Goal: Task Accomplishment & Management: Complete application form

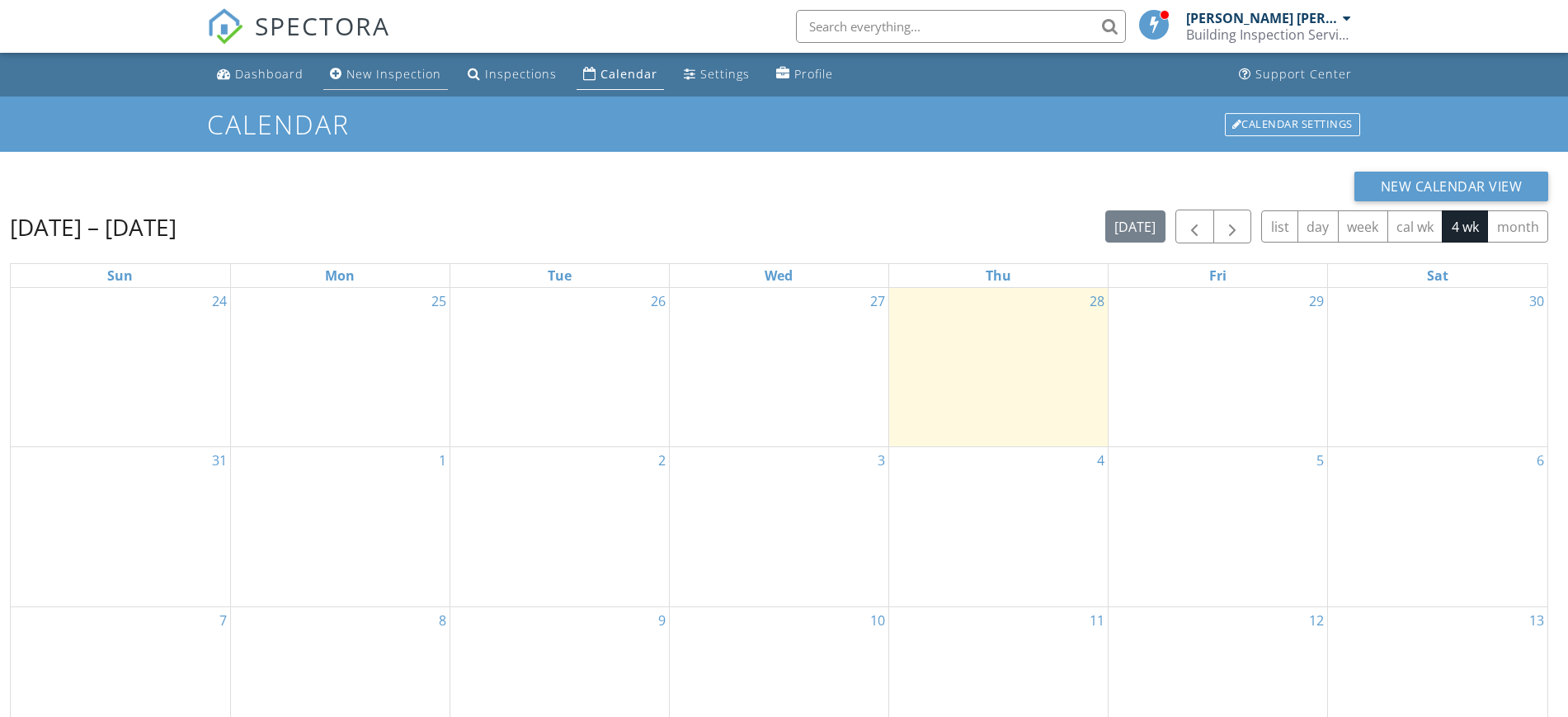
click at [375, 75] on div "New Inspection" at bounding box center [393, 74] width 94 height 16
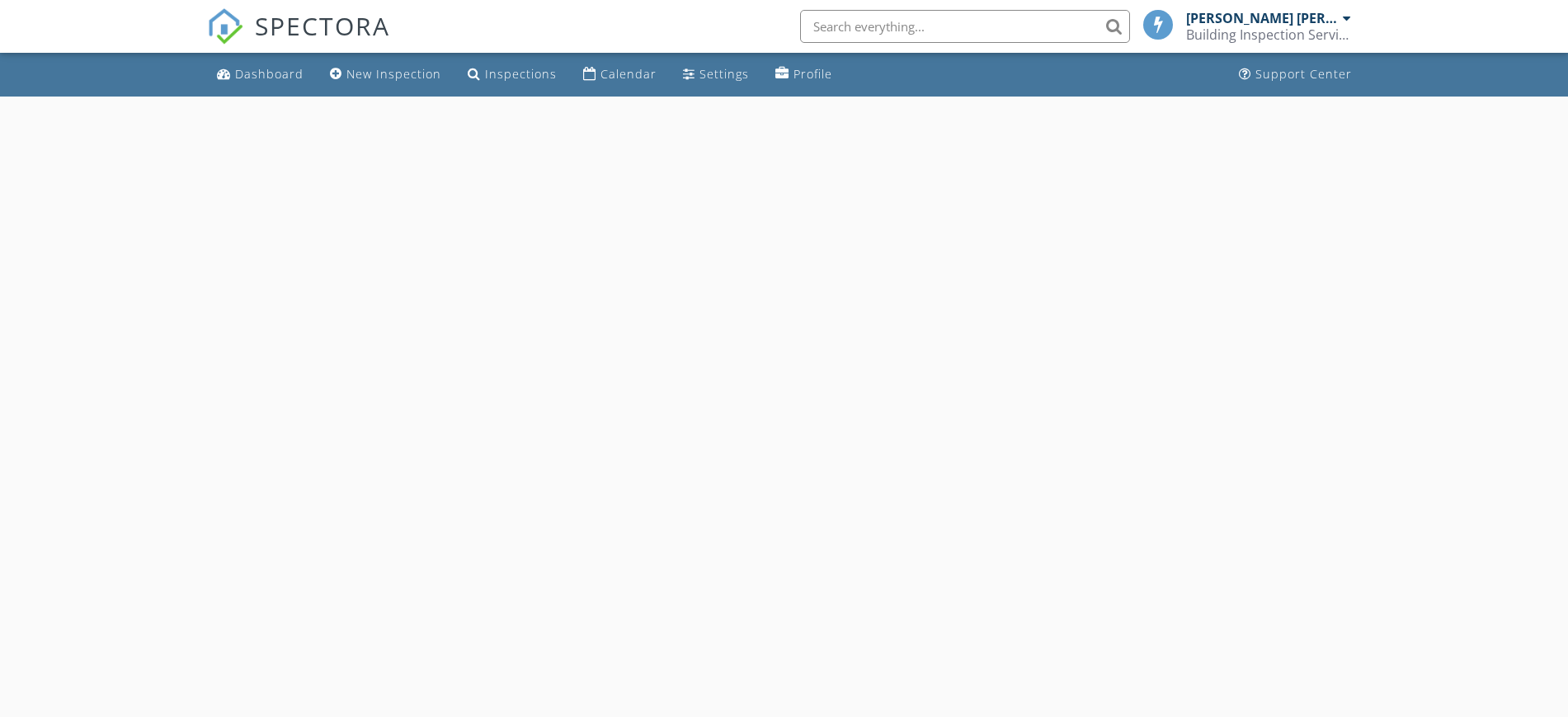
select select "7"
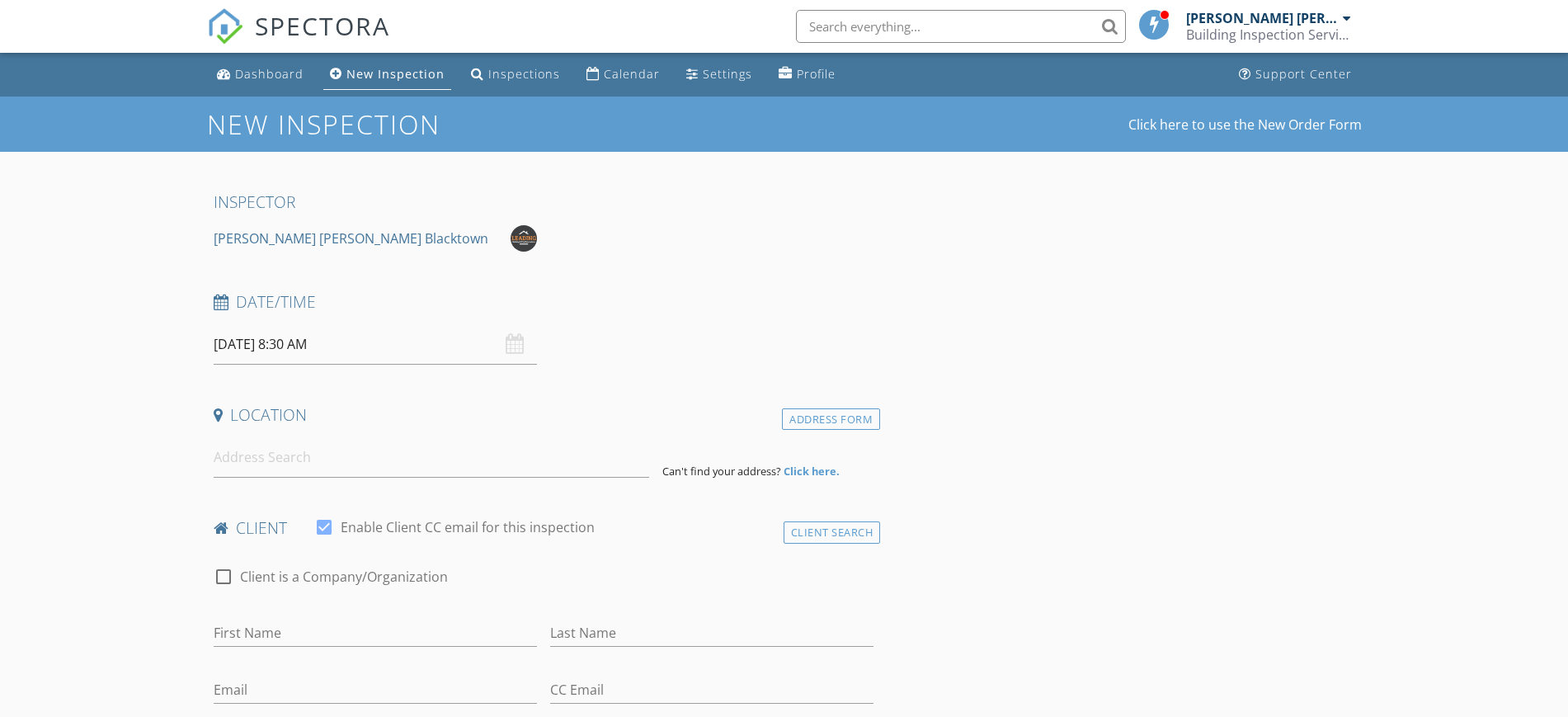
click at [365, 337] on input "29/08/2025 8:30 AM" at bounding box center [375, 344] width 324 height 40
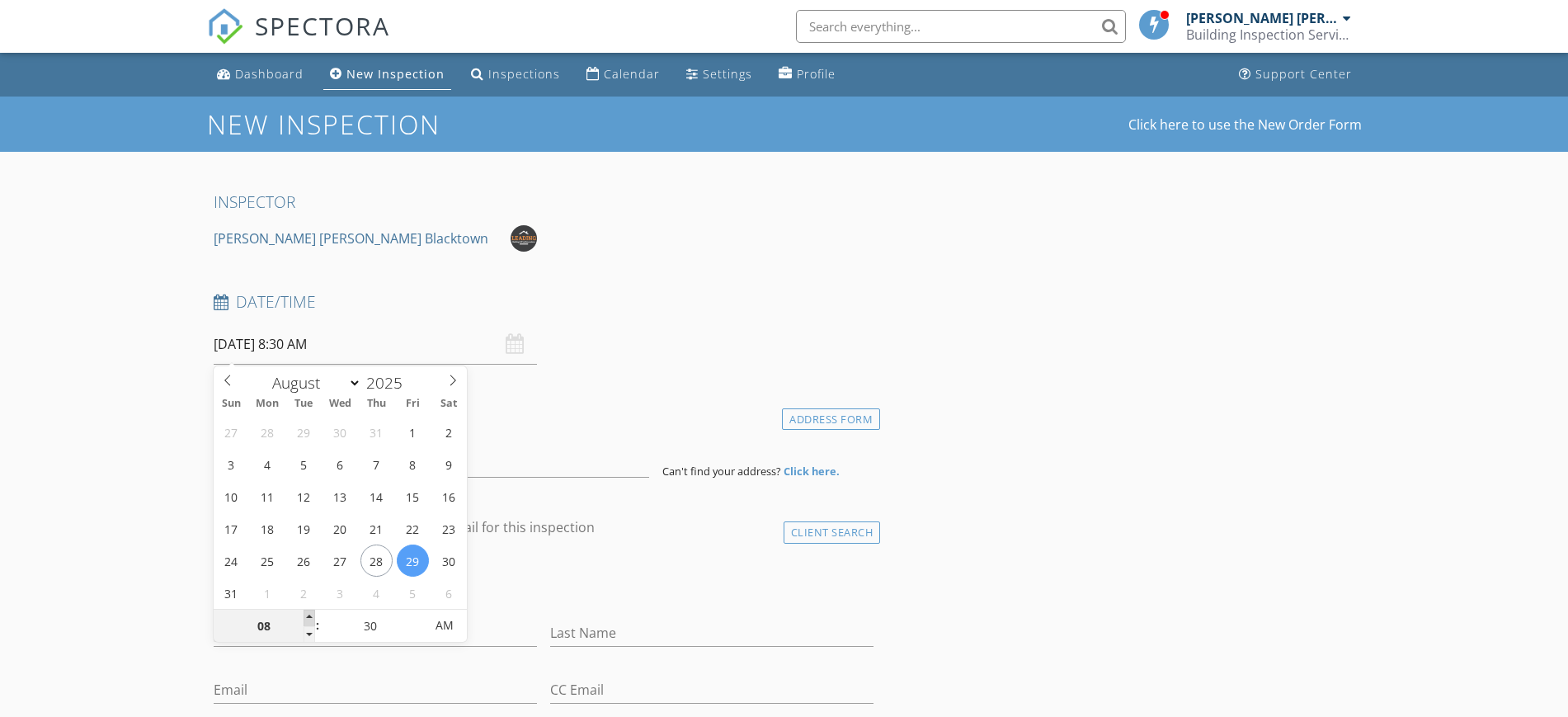
type input "09"
type input "29/08/2025 9:30 AM"
click at [307, 617] on span at bounding box center [309, 618] width 11 height 17
type input "25"
type input "29/08/2025 9:25 AM"
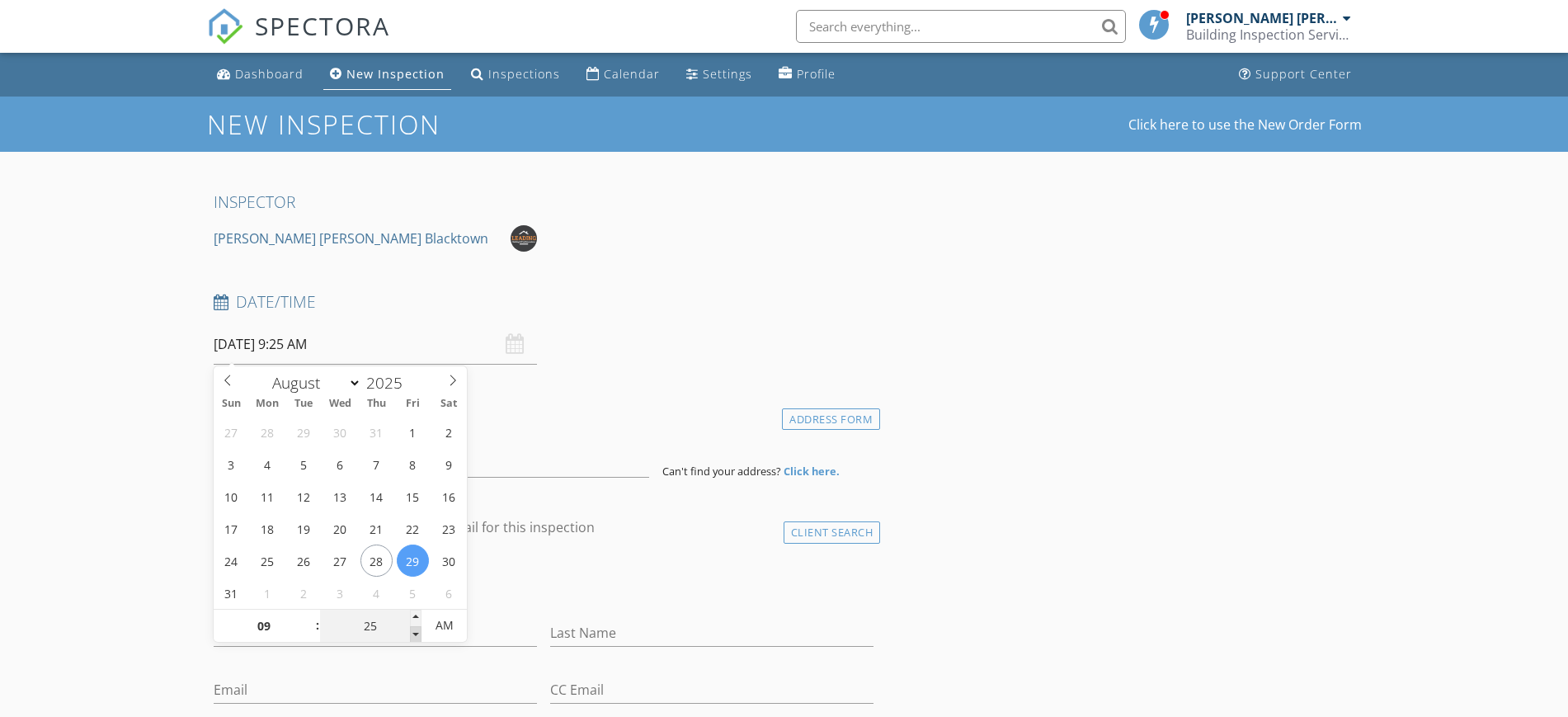
click at [419, 635] on span at bounding box center [415, 635] width 11 height 17
type input "20"
type input "29/08/2025 9:20 AM"
click at [419, 635] on span at bounding box center [415, 635] width 11 height 17
type input "15"
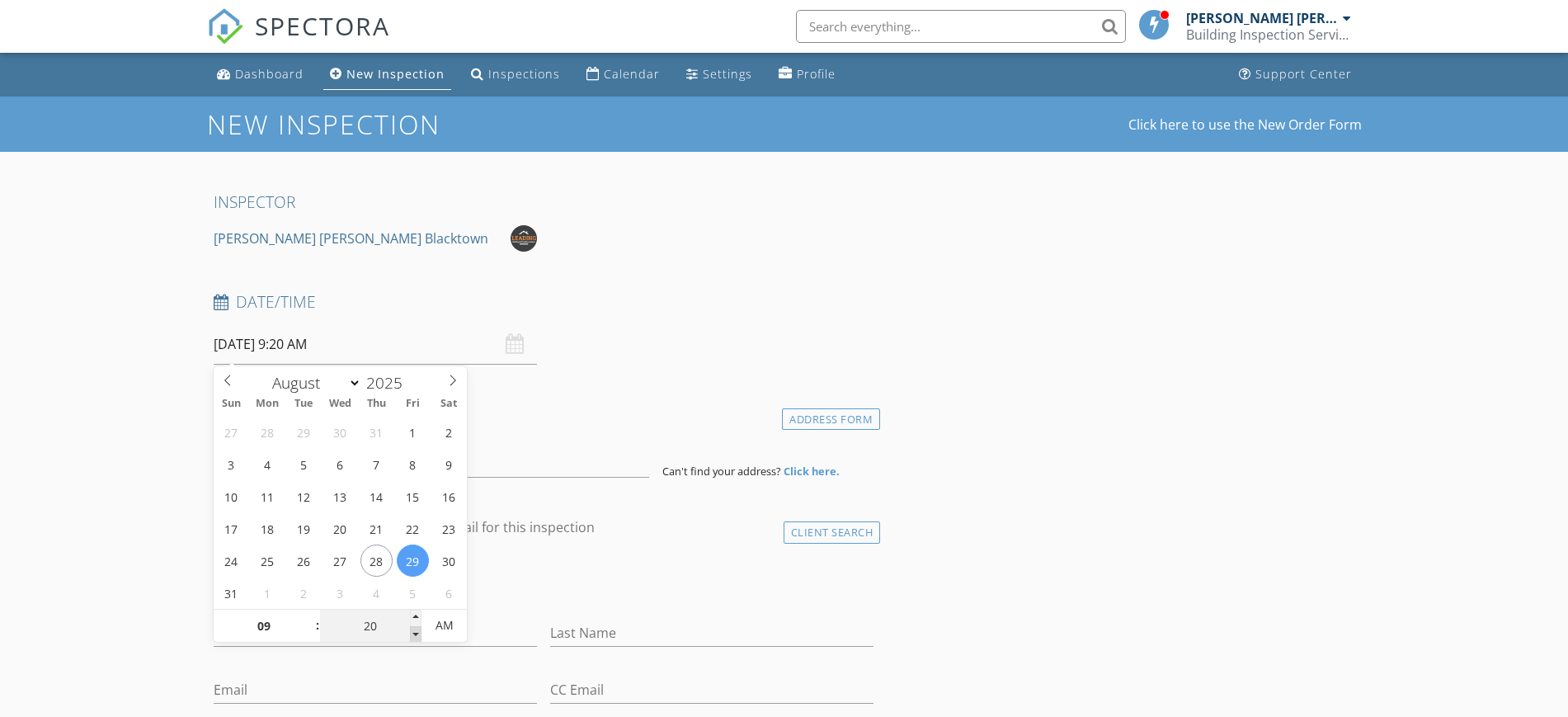
type input "29/08/2025 9:15 AM"
click at [419, 635] on span at bounding box center [415, 635] width 11 height 17
type input "10"
type input "29/08/2025 9:10 AM"
click at [419, 635] on span at bounding box center [415, 635] width 11 height 17
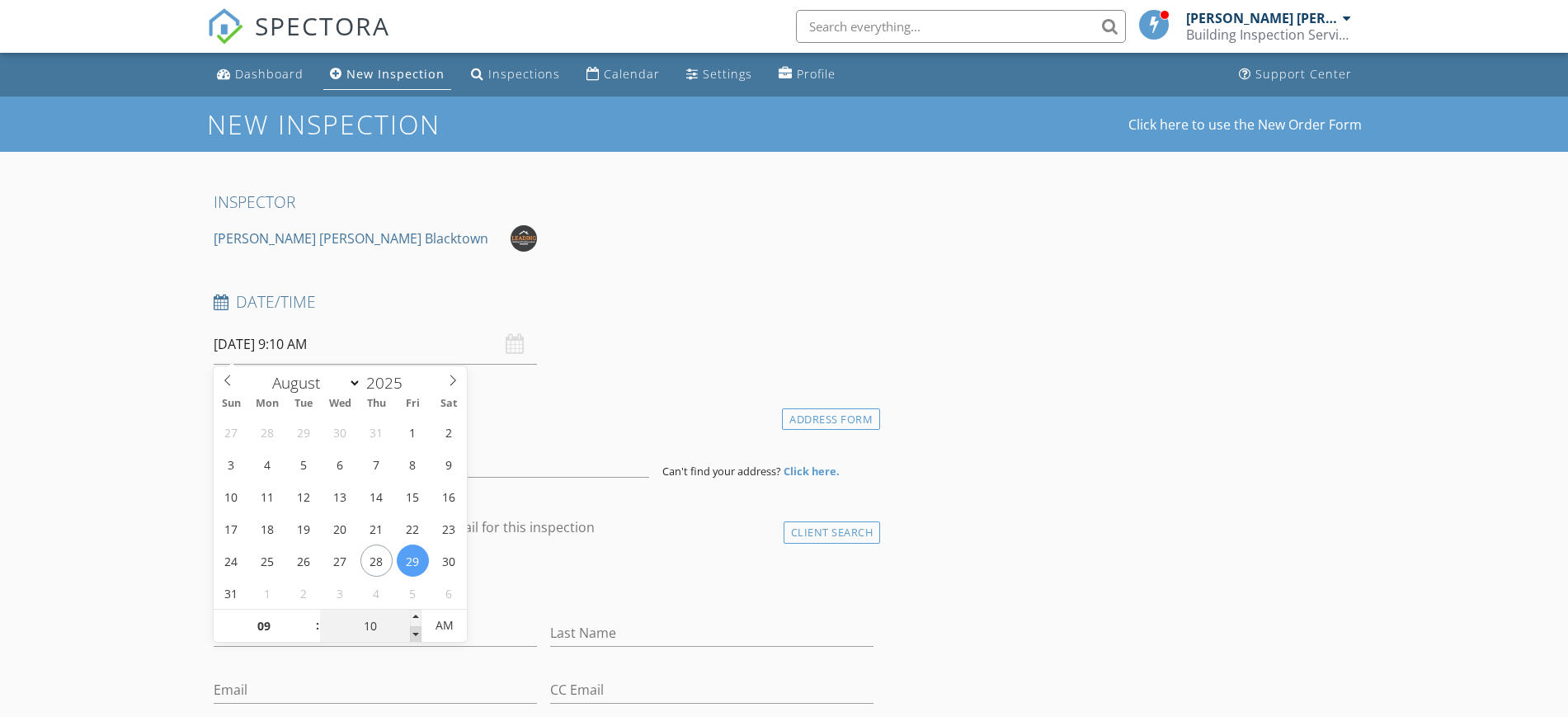
type input "05"
type input "29/08/2025 9:05 AM"
click at [419, 635] on span at bounding box center [415, 635] width 11 height 17
type input "00"
type input "[DATE] 9:00 AM"
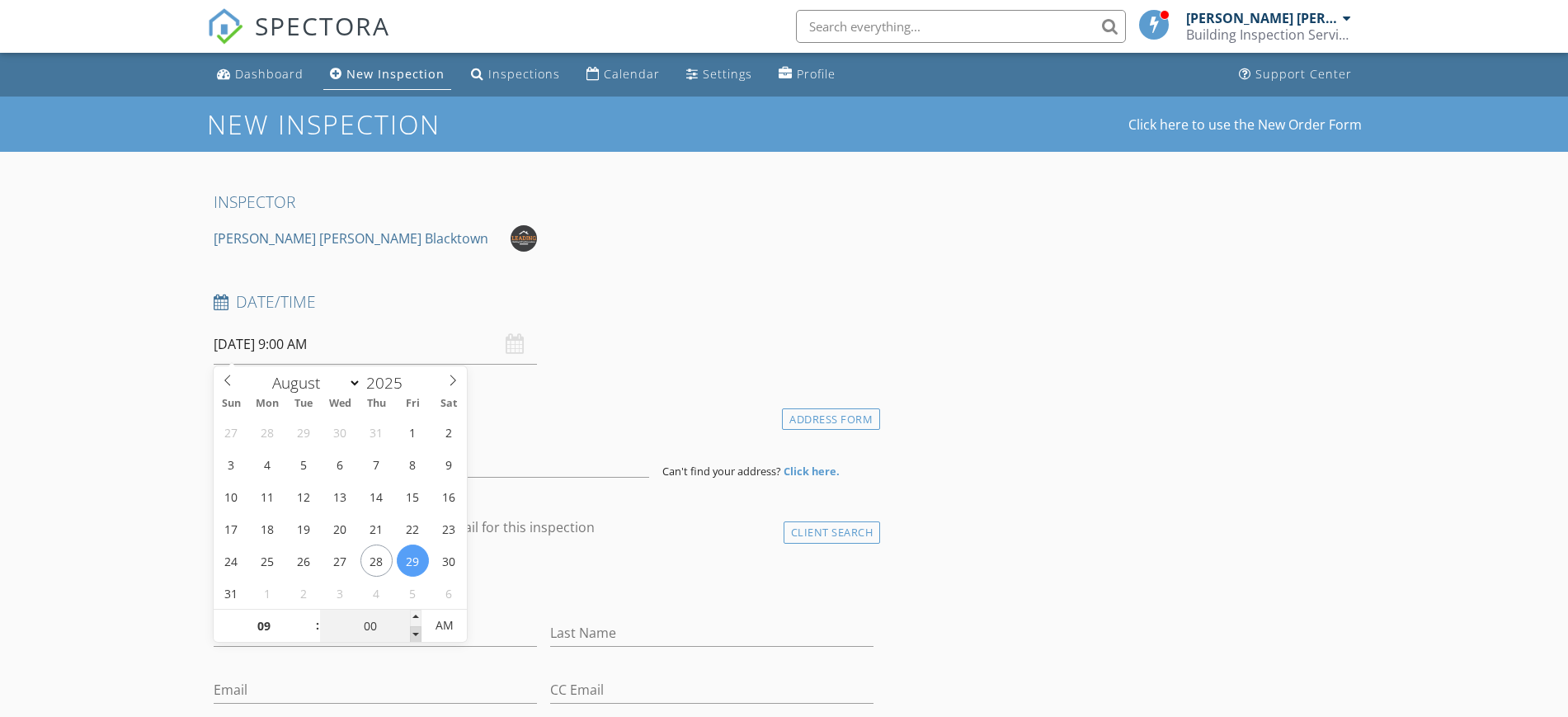
click at [419, 635] on span at bounding box center [415, 635] width 11 height 17
type input "08"
type input "55"
type input "29/08/2025 8:55 AM"
click at [419, 635] on span at bounding box center [415, 635] width 11 height 17
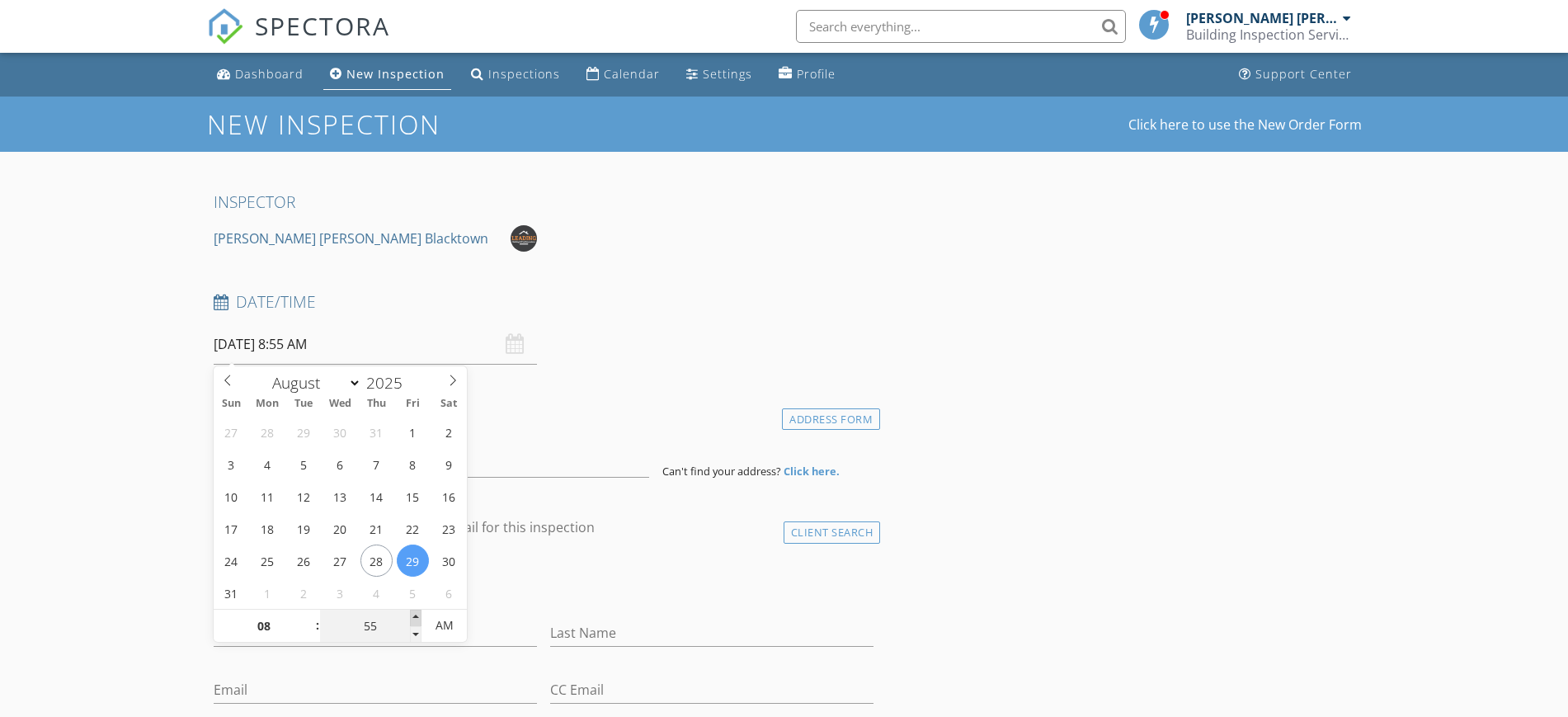
type input "09"
type input "00"
type input "[DATE] 9:00 AM"
click at [416, 614] on span at bounding box center [415, 618] width 11 height 17
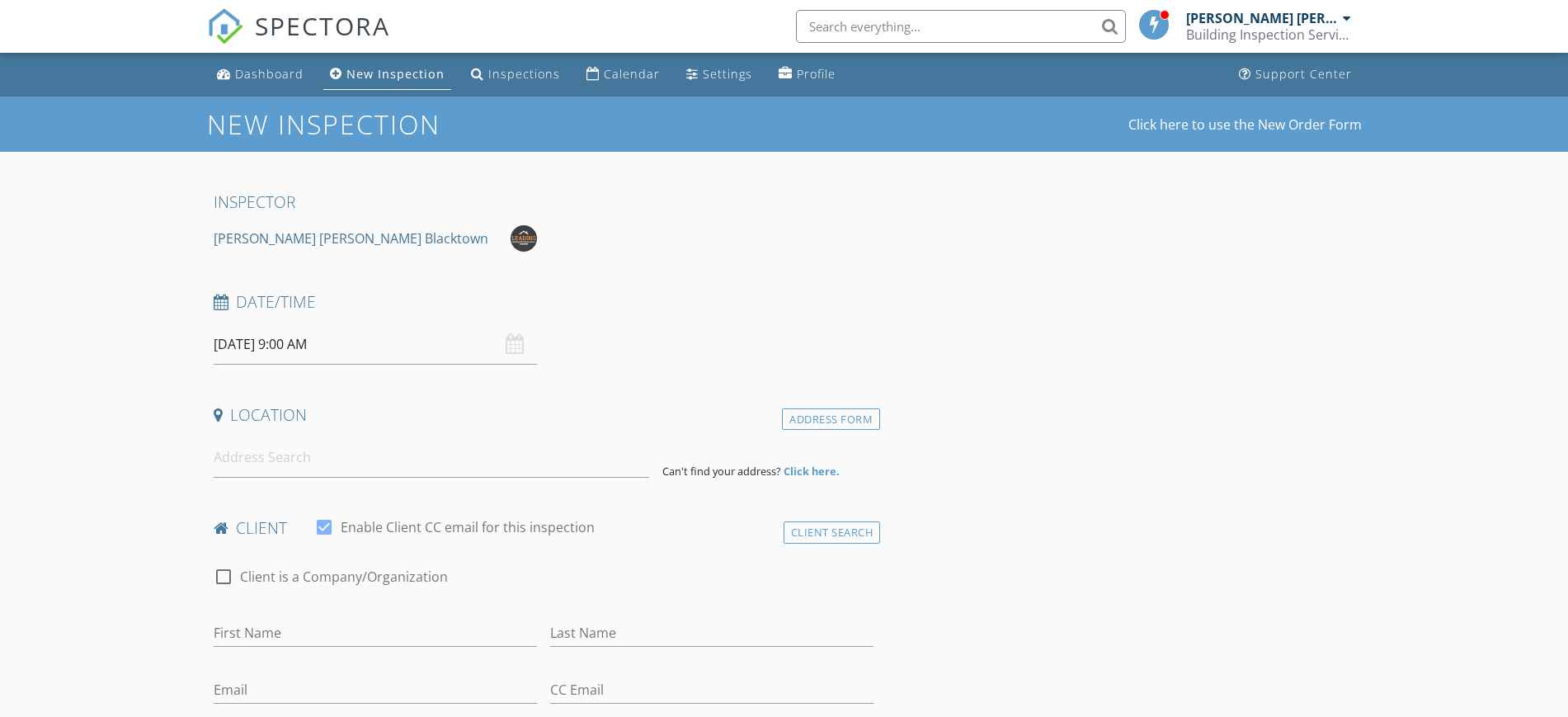
click at [426, 449] on input at bounding box center [431, 457] width 436 height 40
paste input "8/9 Marion Street, Auburn NSW 2144"
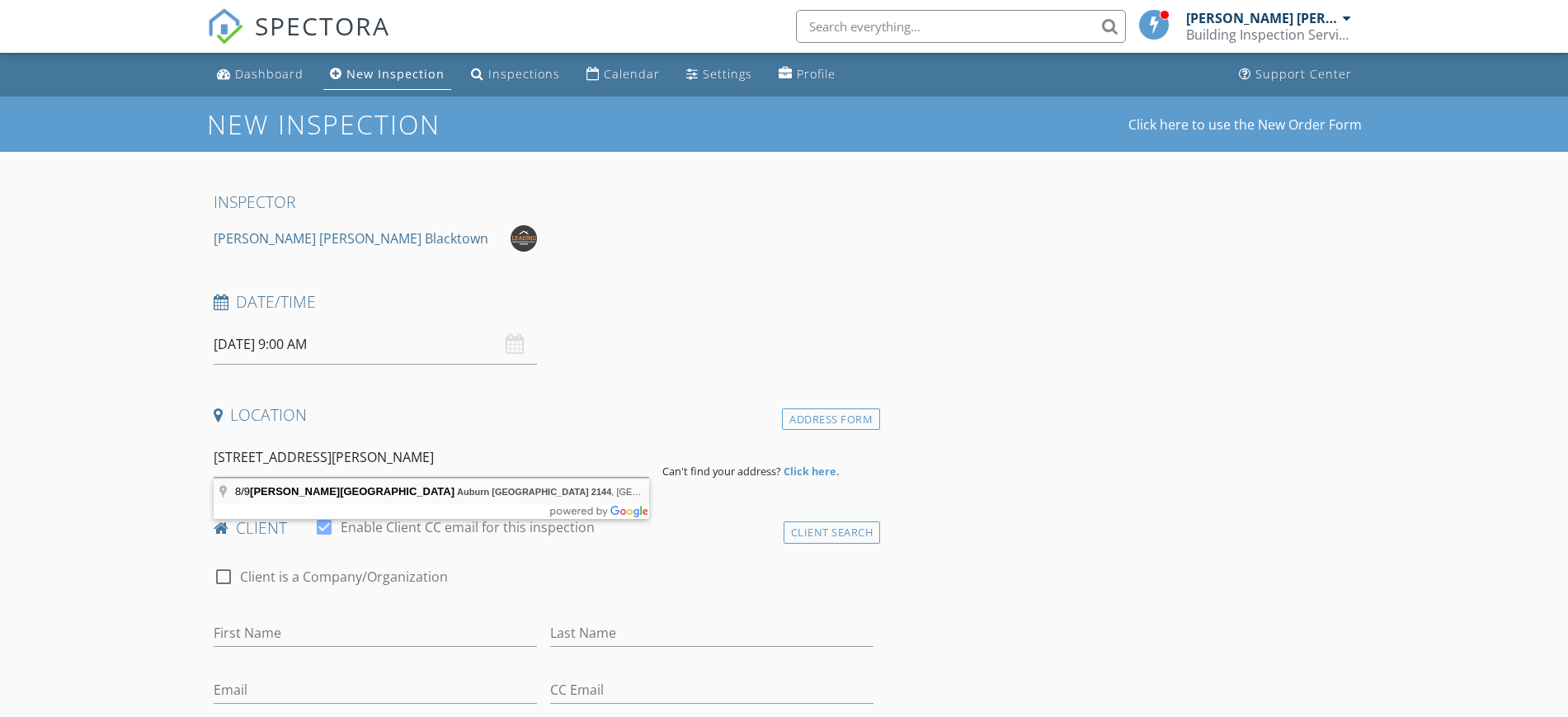
type input "8/9 Marion Street, Auburn NSW 2144, Australia"
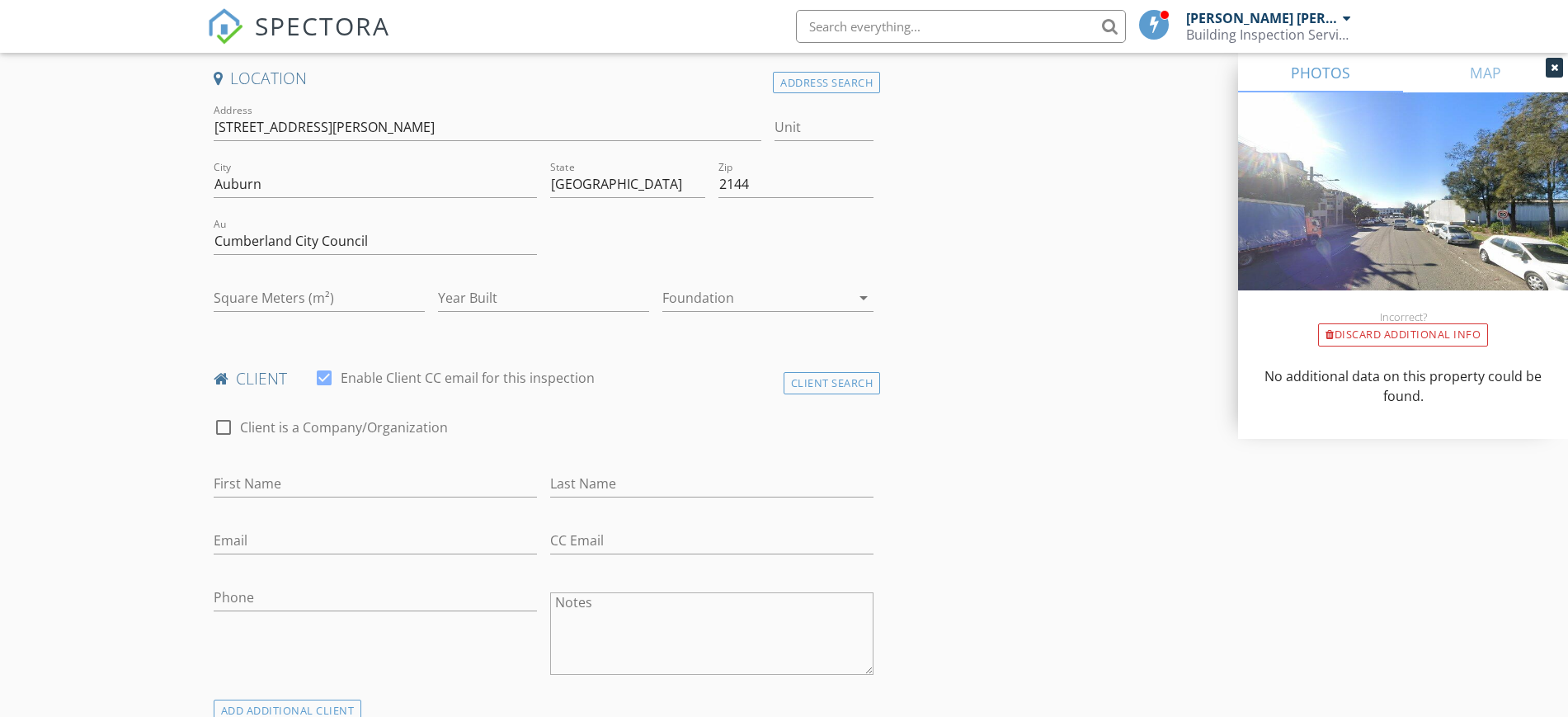
scroll to position [412, 0]
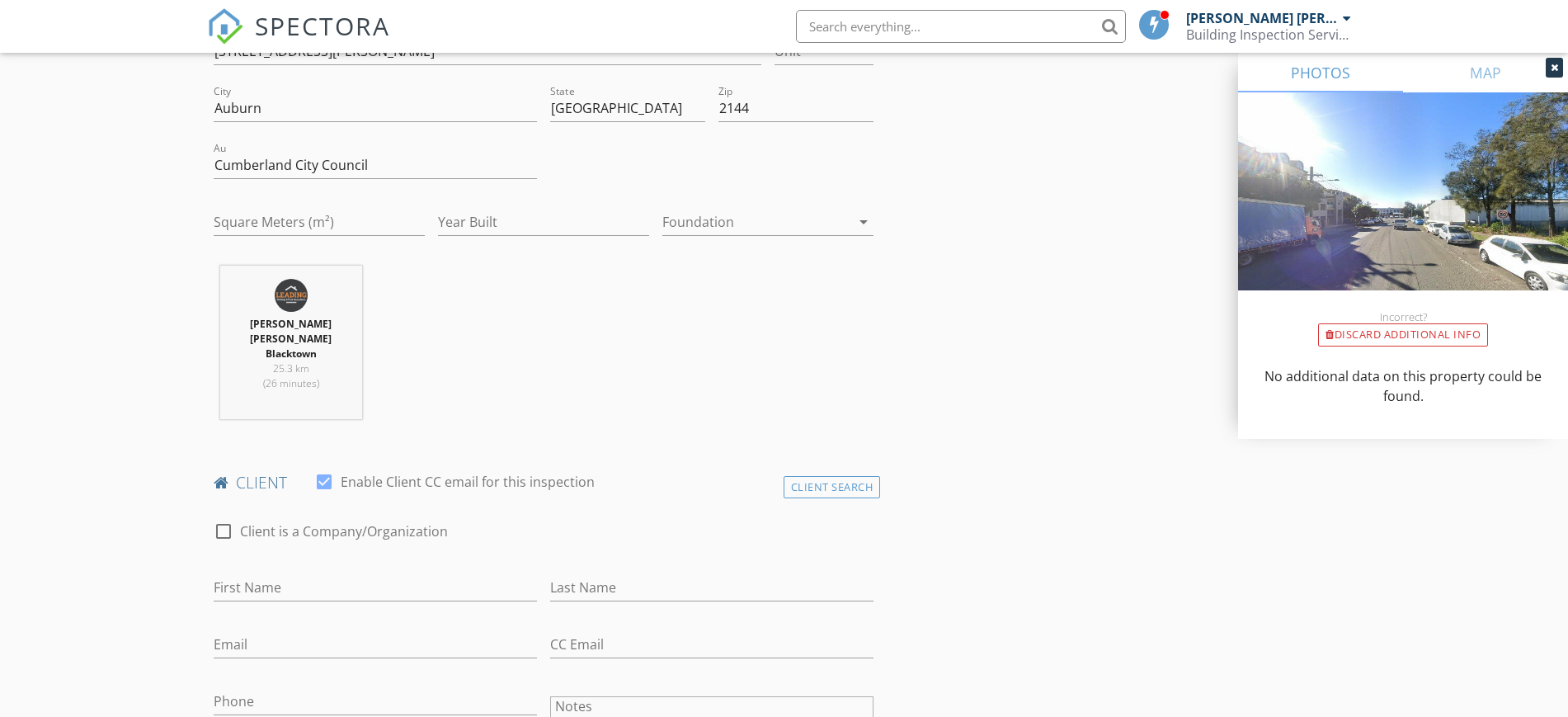
click at [1557, 71] on icon at bounding box center [1554, 67] width 7 height 10
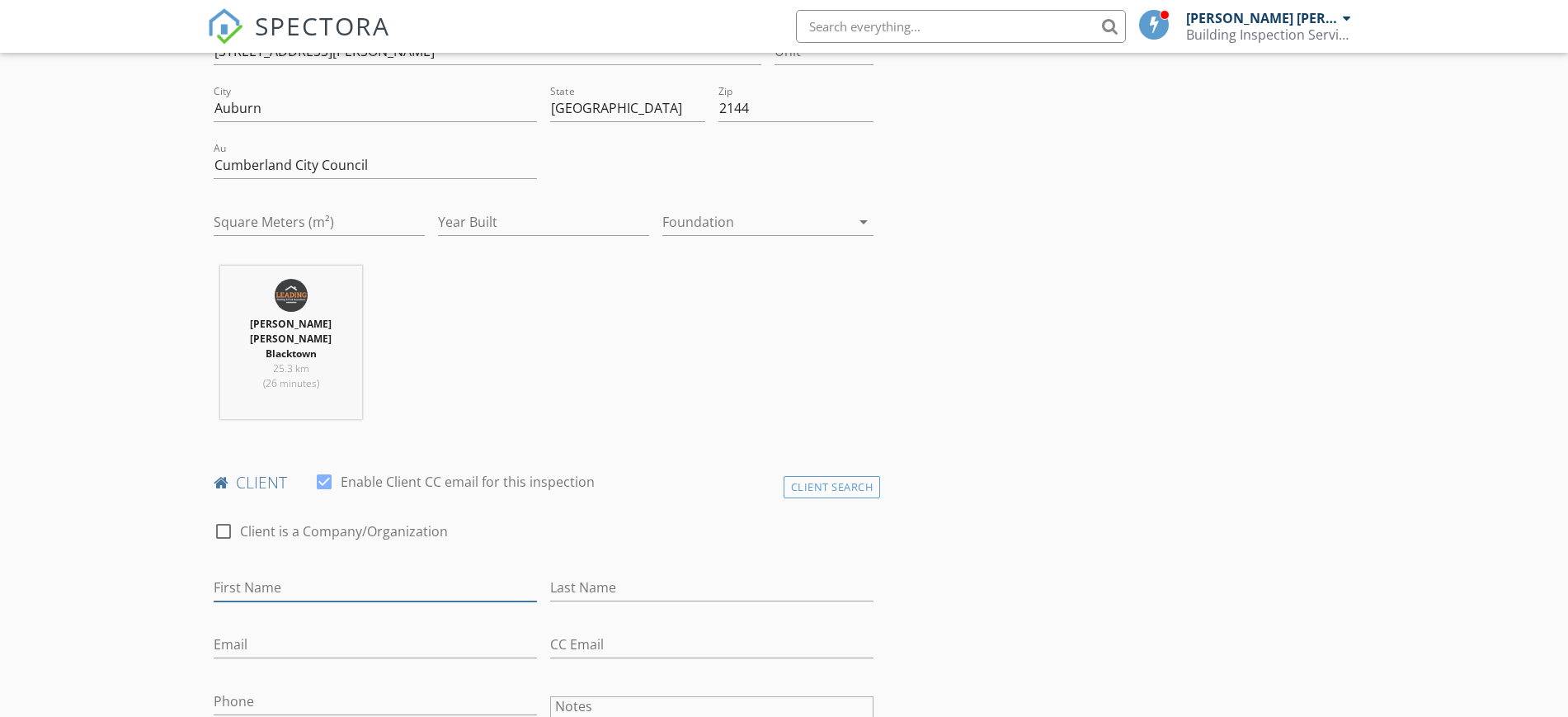
click at [341, 574] on input "First Name" at bounding box center [375, 587] width 324 height 27
type input "[PERSON_NAME]"
click at [592, 574] on input "Last Name" at bounding box center [712, 587] width 324 height 27
type input "[PERSON_NAME]"
click at [385, 621] on div "Email" at bounding box center [375, 647] width 324 height 53
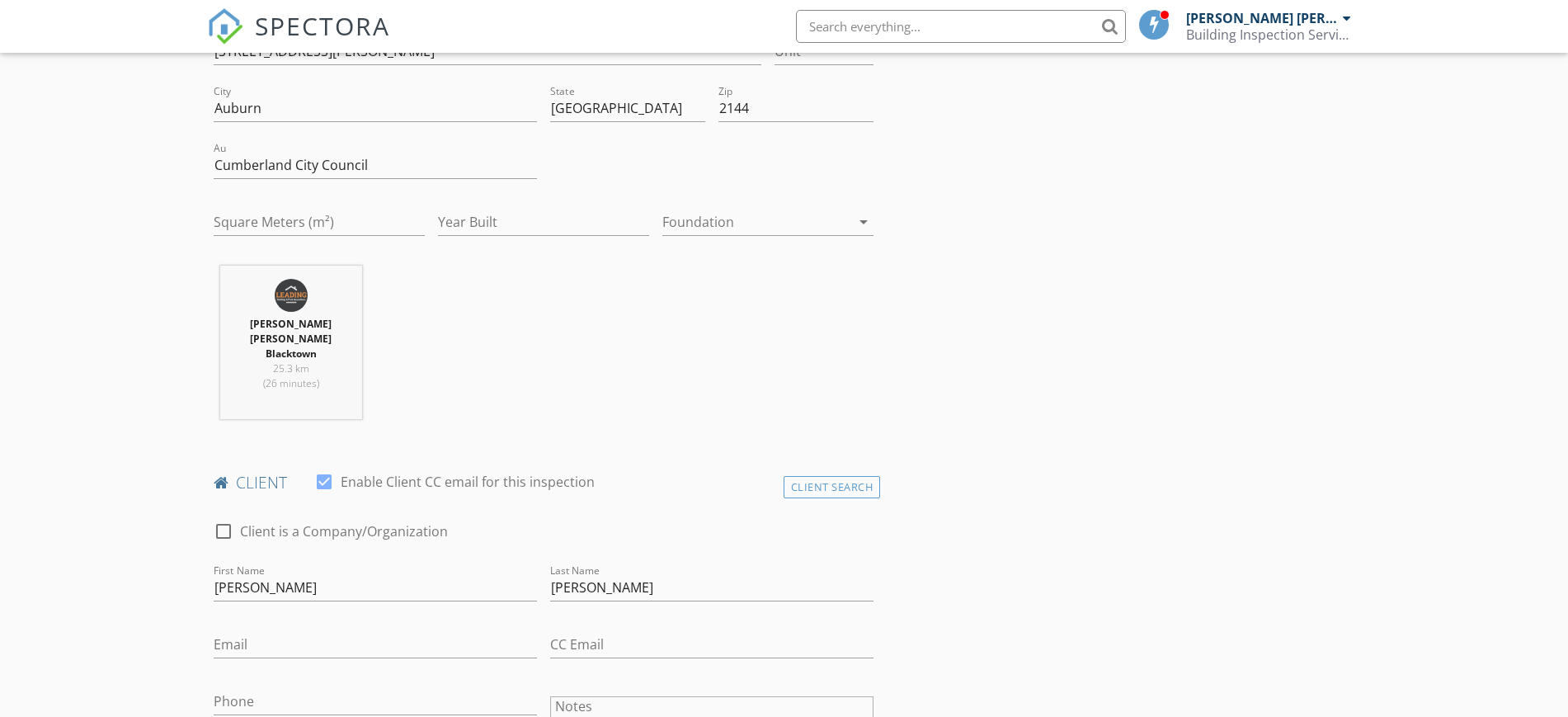
click at [387, 621] on div "Email" at bounding box center [375, 647] width 324 height 53
click at [385, 631] on input "Email" at bounding box center [375, 644] width 324 height 27
paste input "+61420 842 358 henry.lee3101@gmail.com"
drag, startPoint x: 321, startPoint y: 612, endPoint x: 157, endPoint y: 615, distance: 164.0
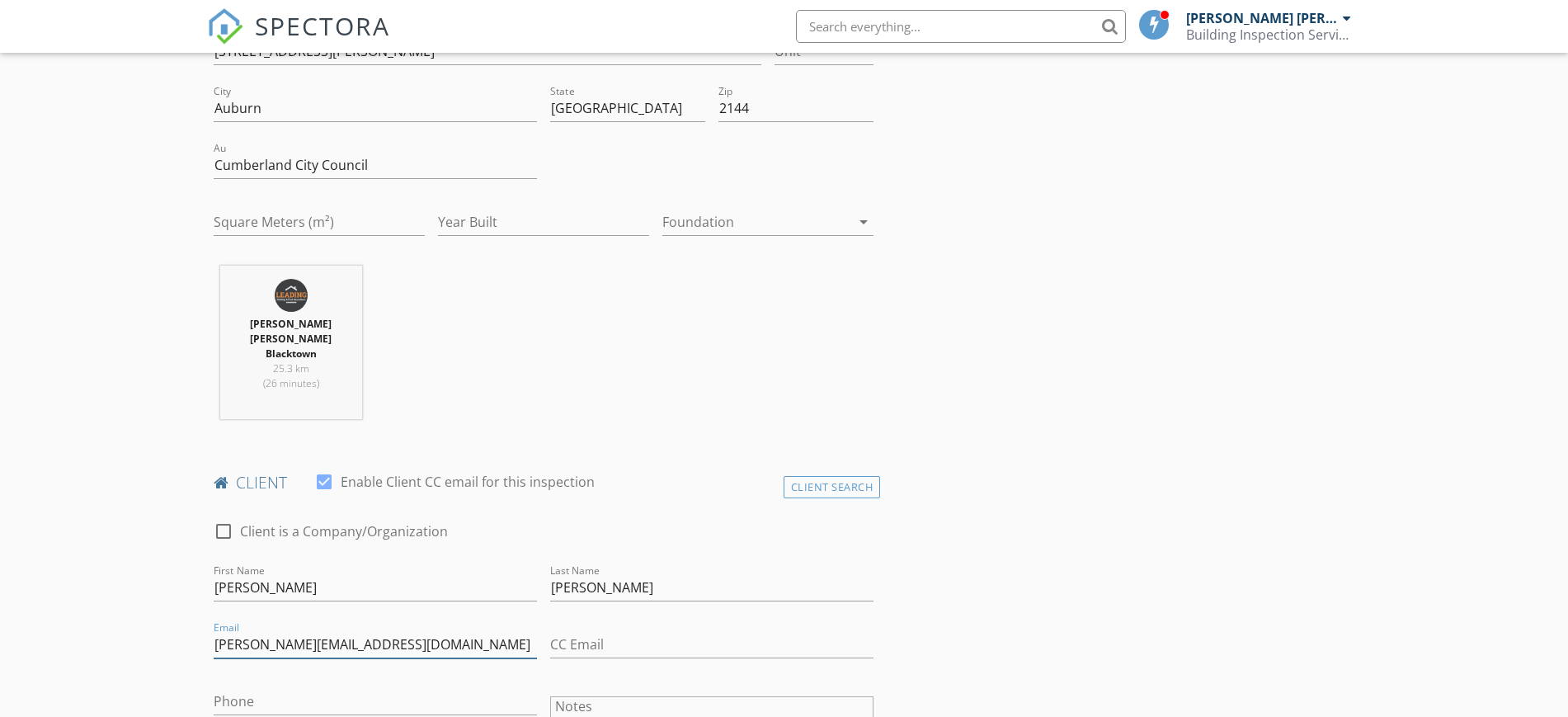
type input "[PERSON_NAME][EMAIL_ADDRESS][DOMAIN_NAME]"
click at [328, 688] on input "Phone" at bounding box center [375, 701] width 324 height 27
paste input "[PHONE_NUMBER]"
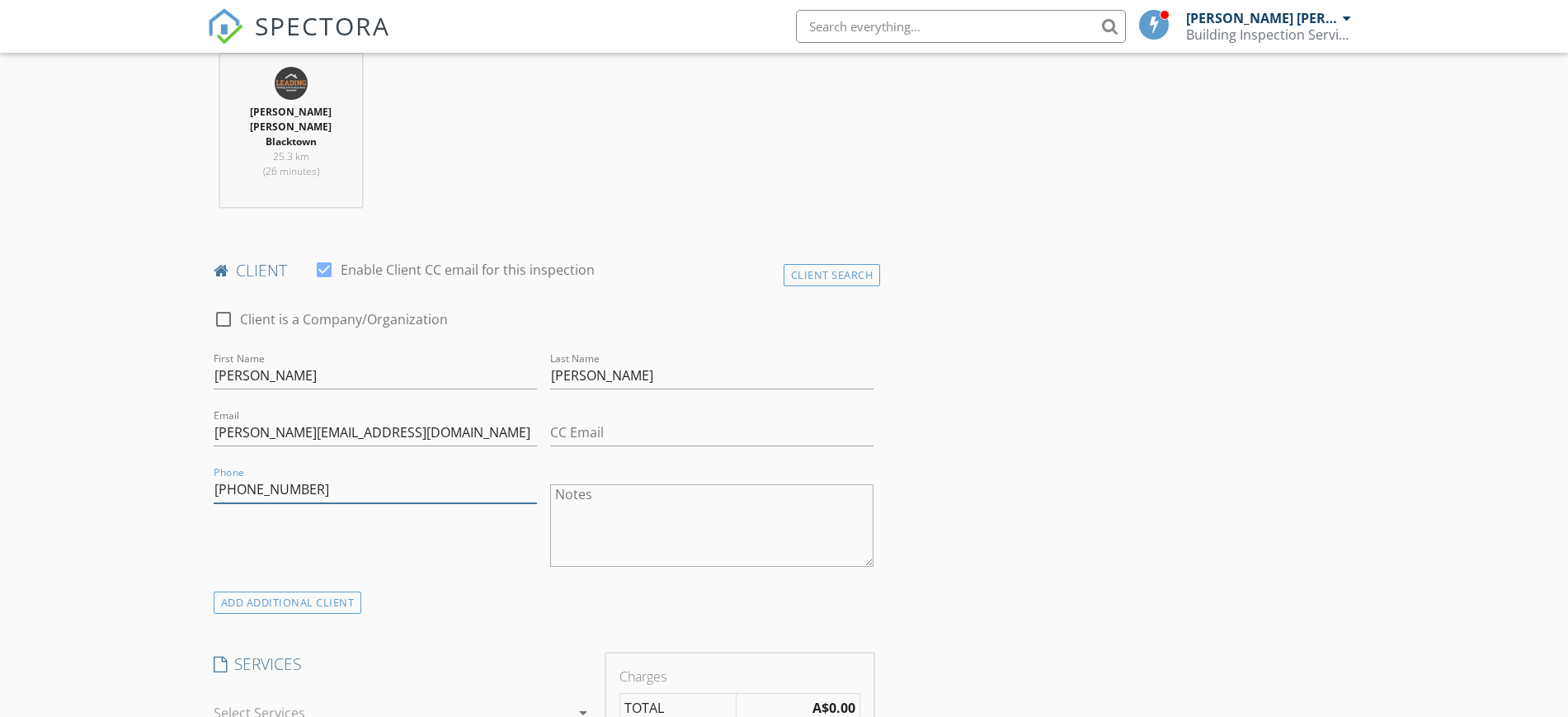
scroll to position [927, 0]
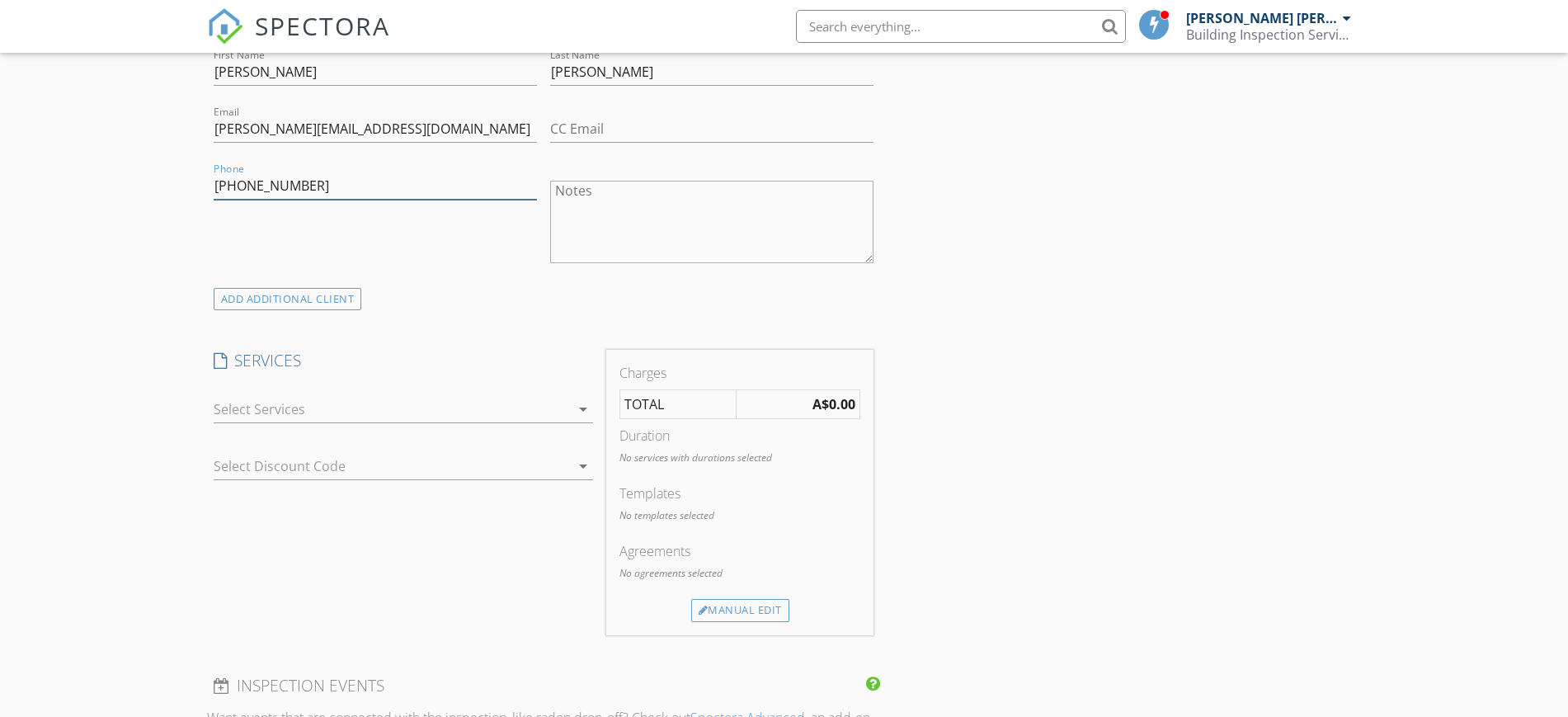
type input "[PHONE_NUMBER]"
click at [312, 386] on div "check_box_outline_blank BUILDING INSPECTION check_box_outline_blank TIMBER PEST…" at bounding box center [403, 412] width 380 height 53
click at [336, 395] on div at bounding box center [391, 409] width 356 height 26
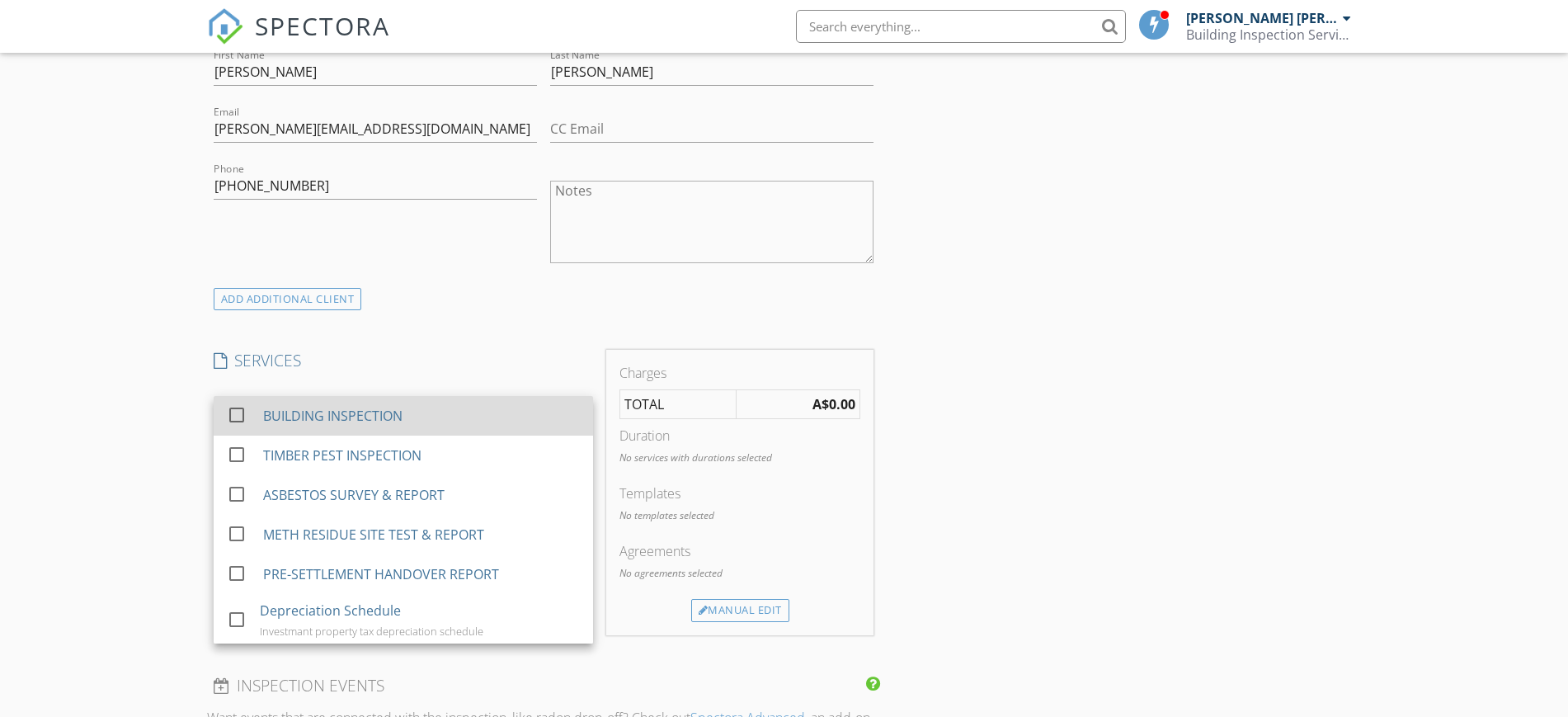
click at [396, 406] on div "BUILDING INSPECTION" at bounding box center [332, 415] width 139 height 20
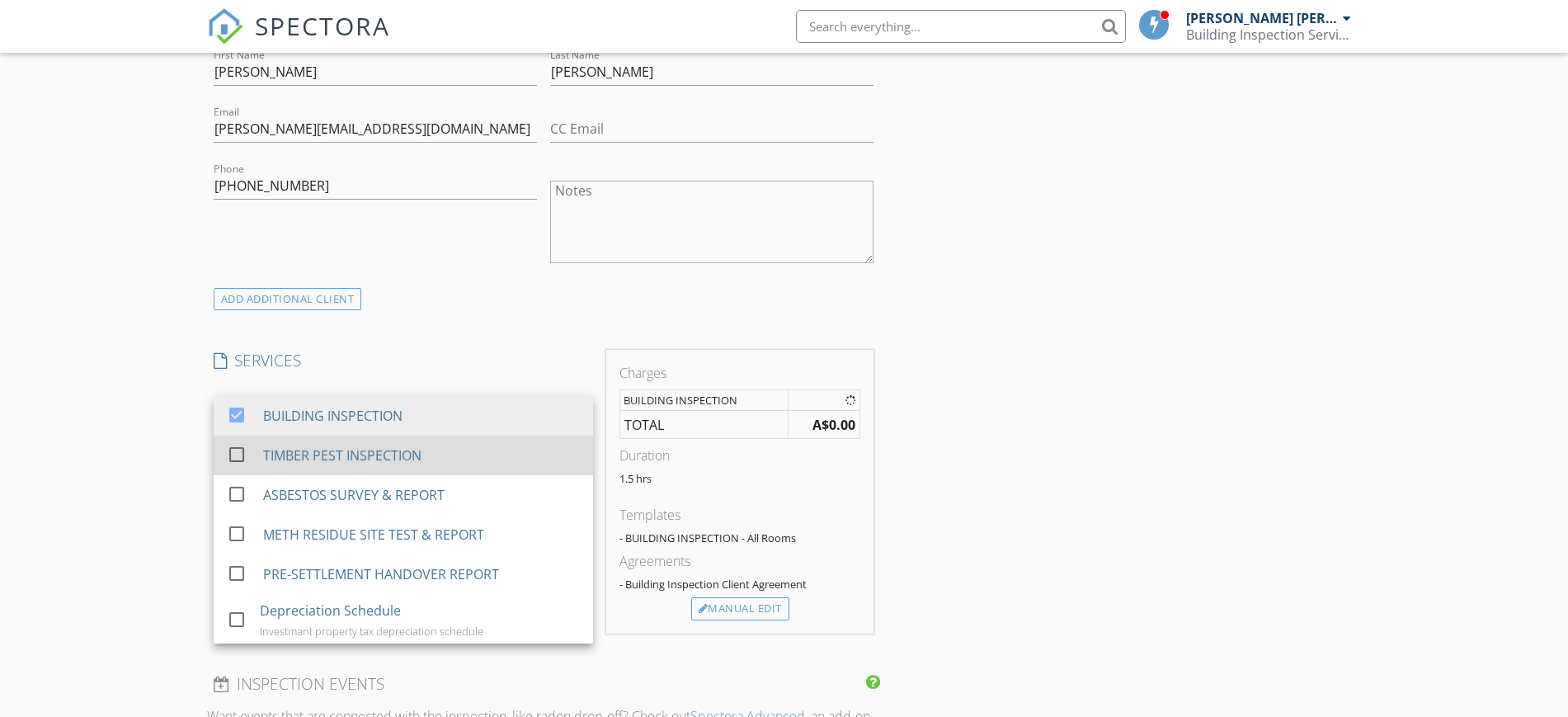
click at [395, 445] on div "TIMBER PEST INSPECTION" at bounding box center [341, 454] width 158 height 20
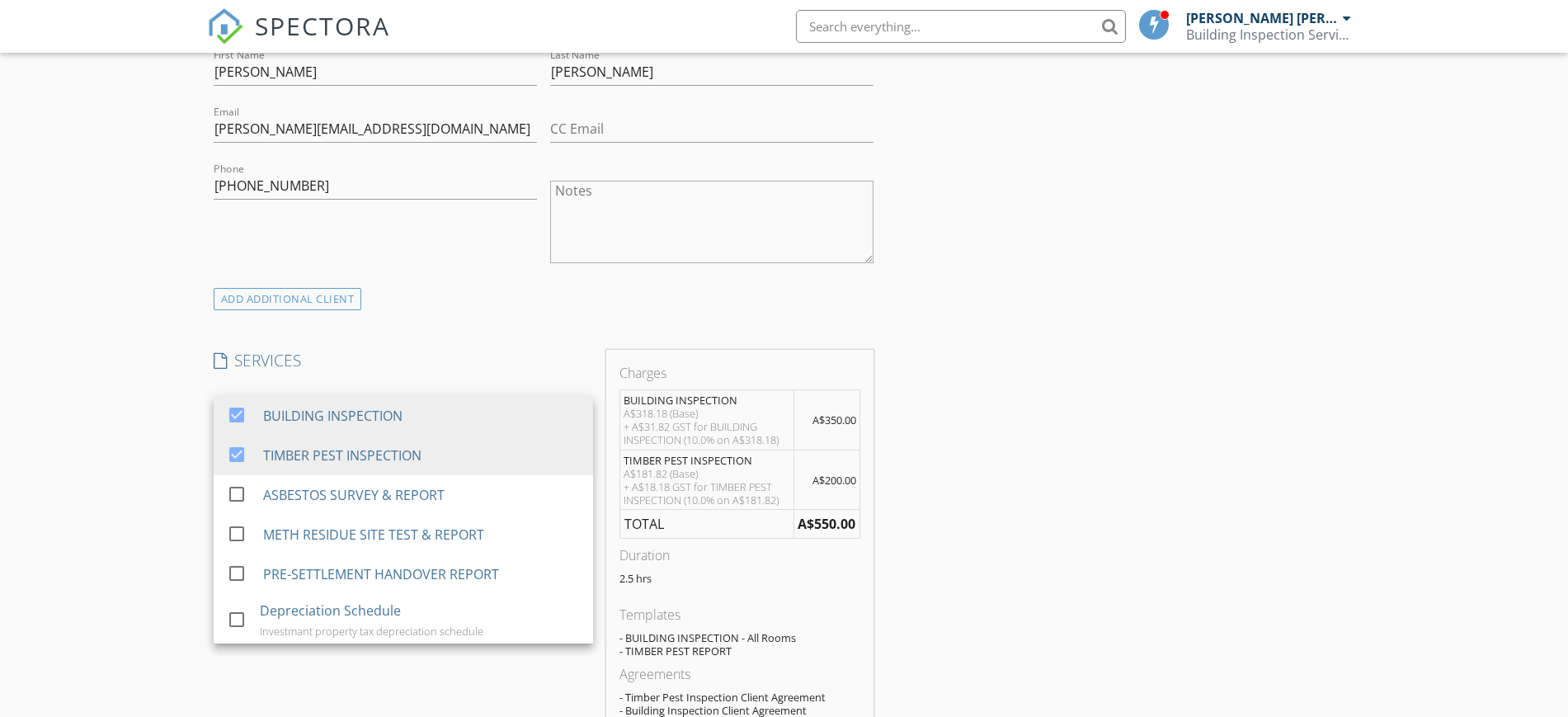
click at [505, 288] on div "ADD ADDITIONAL client" at bounding box center [543, 299] width 674 height 22
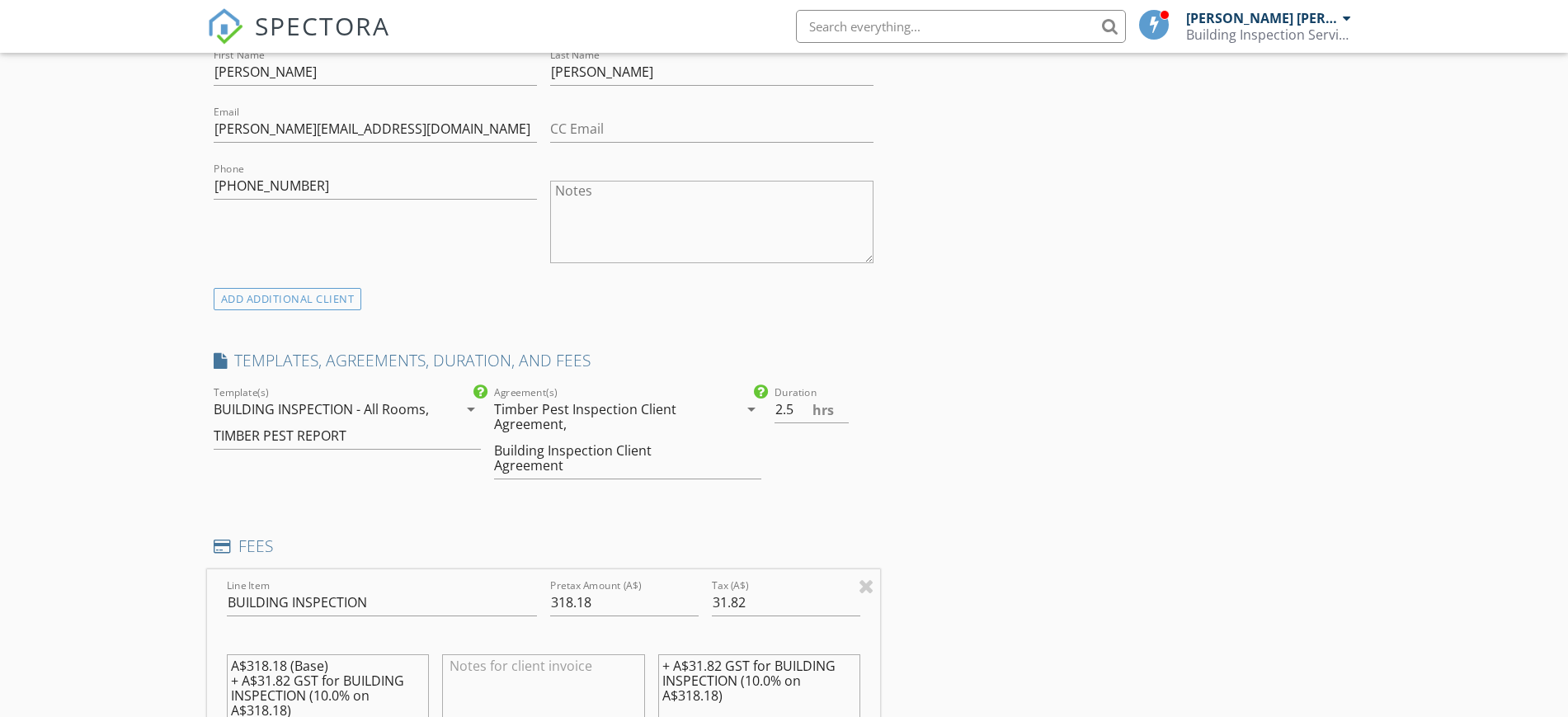
scroll to position [1134, 0]
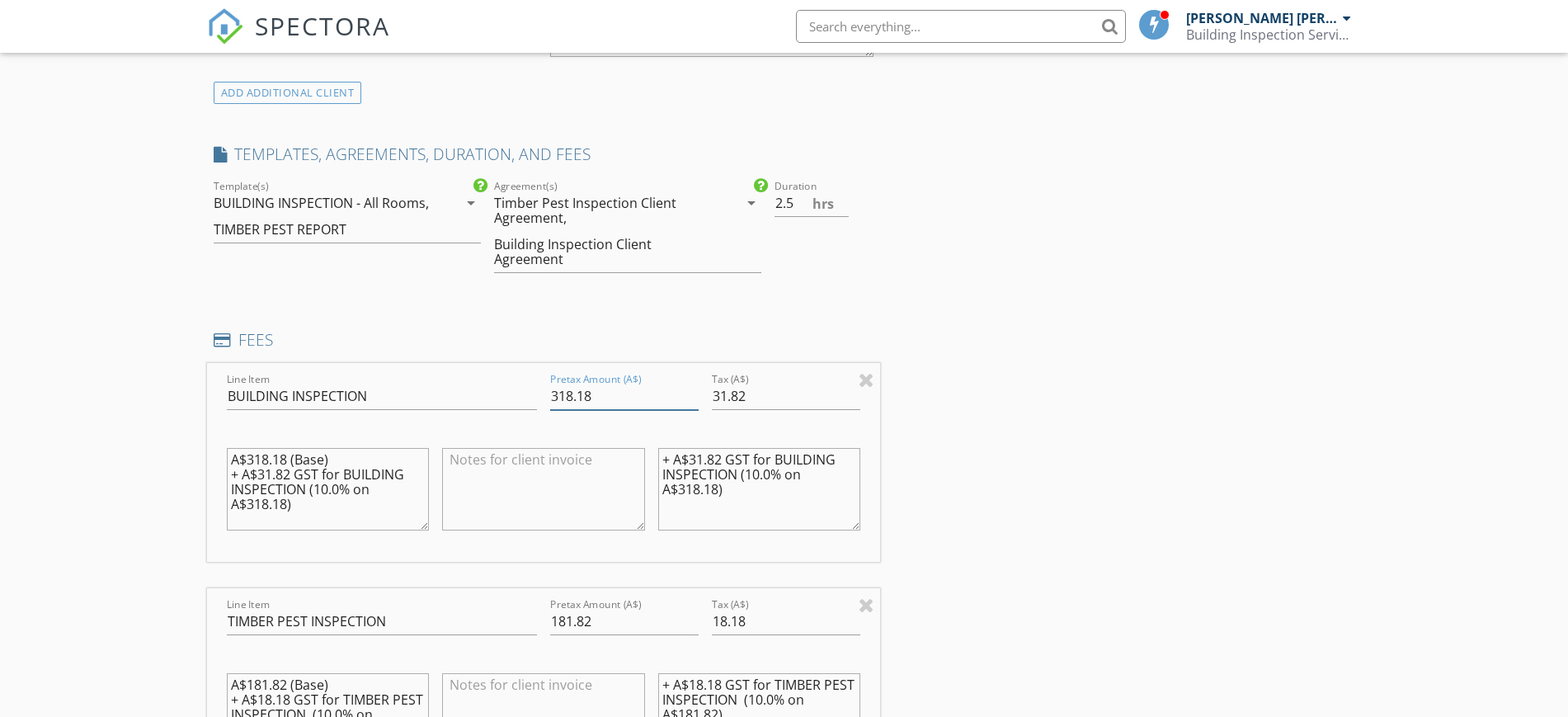
drag, startPoint x: 664, startPoint y: 367, endPoint x: 394, endPoint y: 398, distance: 271.8
click at [394, 398] on div "Line Item BUILDING INSPECTION Pretax Amount (A$) 318.18 Tax (A$) 31.82 A$318.18…" at bounding box center [543, 462] width 674 height 199
type input "0"
drag, startPoint x: 764, startPoint y: 369, endPoint x: 695, endPoint y: 381, distance: 70.0
click at [695, 381] on div "Line Item BUILDING INSPECTION Pretax Amount (A$) 0 Tax (A$) 31.82 A$318.18 (Bas…" at bounding box center [543, 462] width 674 height 199
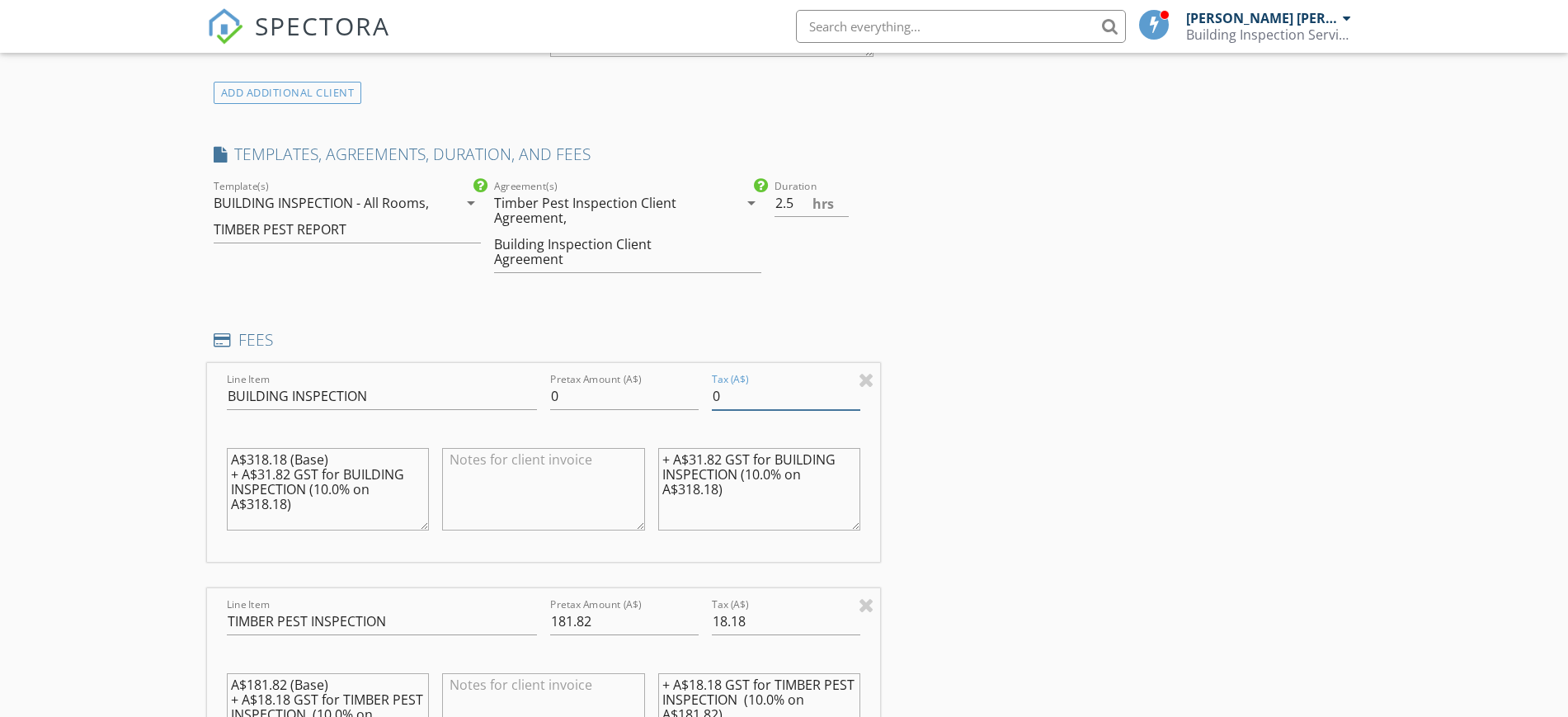
type input "0"
drag, startPoint x: 775, startPoint y: 595, endPoint x: 669, endPoint y: 591, distance: 106.1
click at [669, 591] on div "Line Item TIMBER PEST INSPECTION Pretax Amount (A$) 181.82 Tax (A$) 18.18 A$181…" at bounding box center [543, 687] width 674 height 199
type input "0"
drag, startPoint x: 642, startPoint y: 593, endPoint x: 526, endPoint y: 598, distance: 116.1
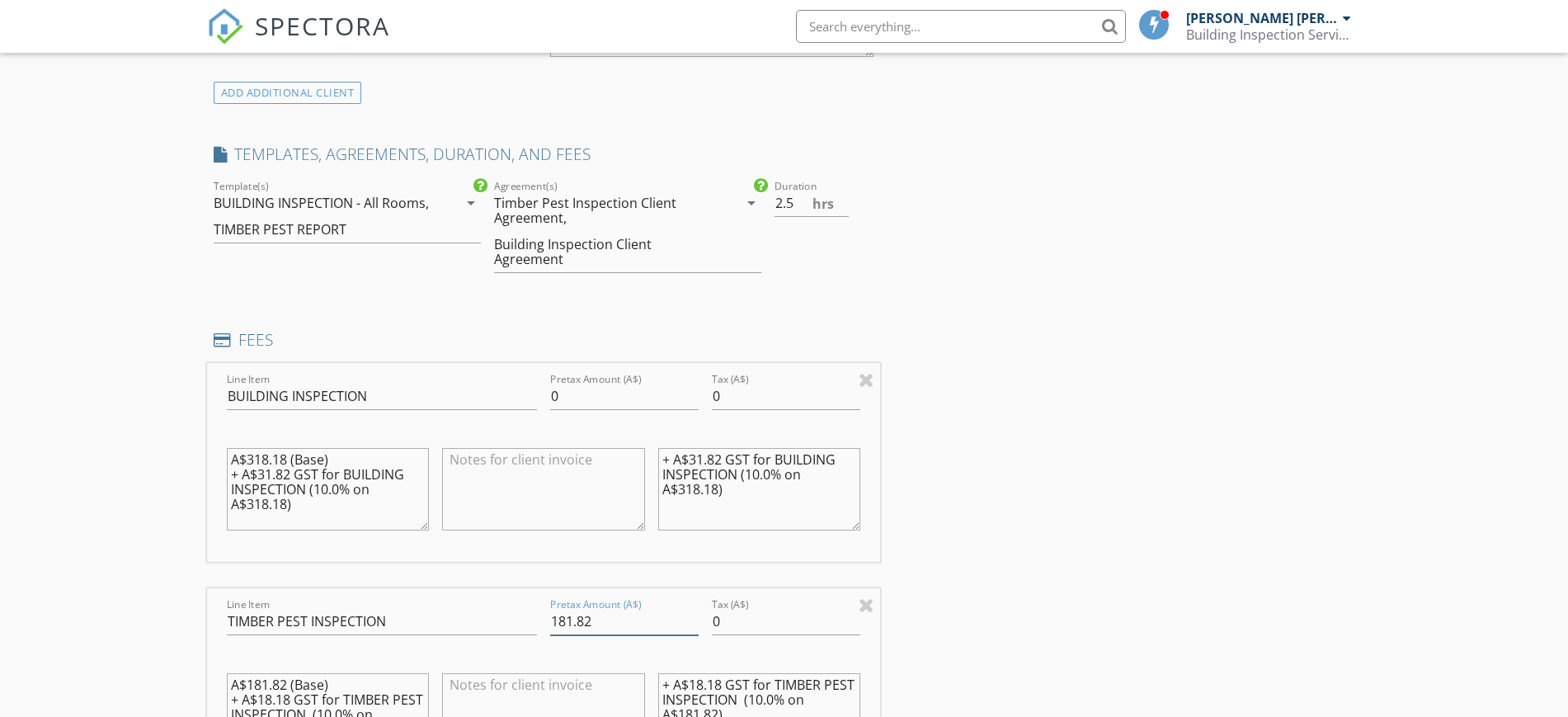
click at [527, 598] on div "Line Item TIMBER PEST INSPECTION Pretax Amount (A$) 181.82 Tax (A$) 0 A$181.82 …" at bounding box center [543, 687] width 674 height 199
type input "0"
type input "2"
click at [843, 190] on input "2" at bounding box center [811, 203] width 74 height 27
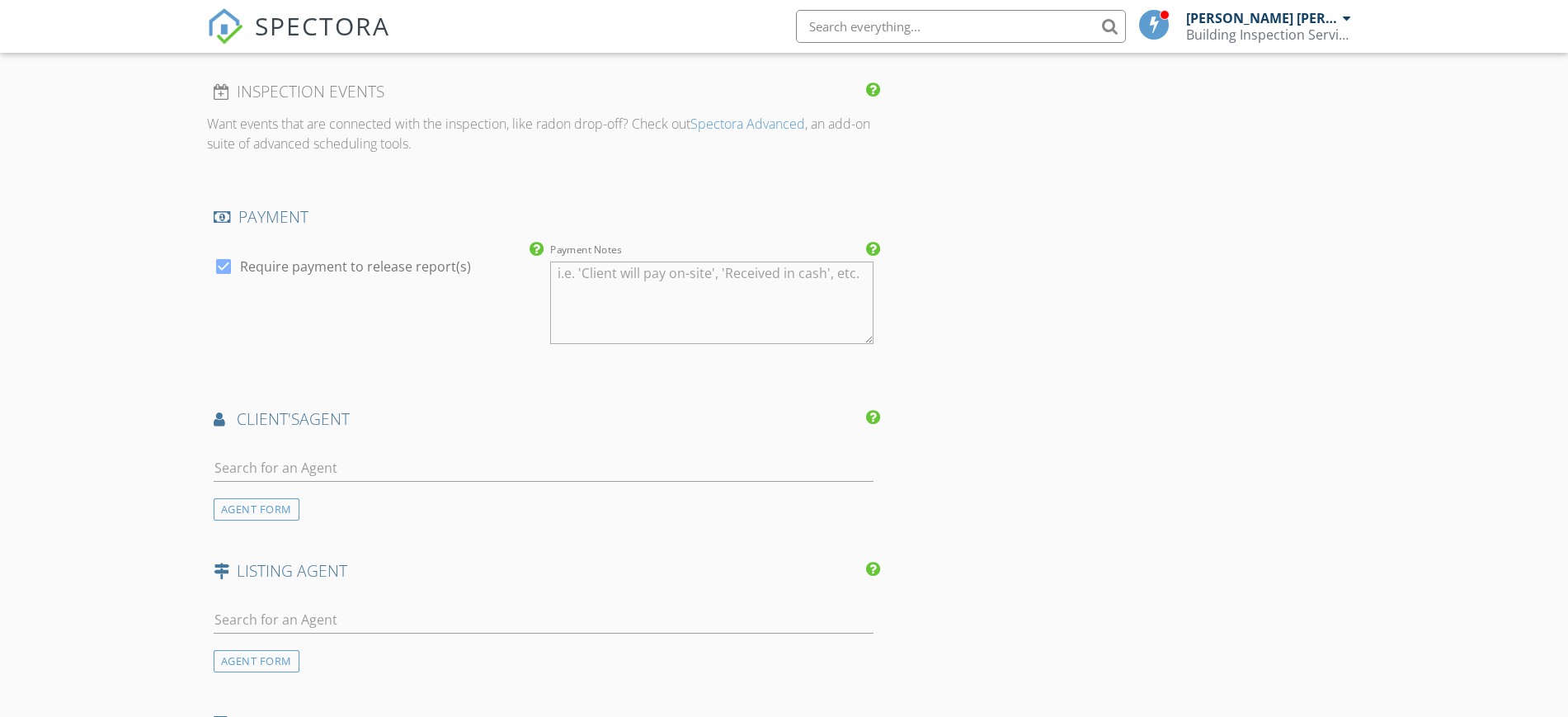
scroll to position [2268, 0]
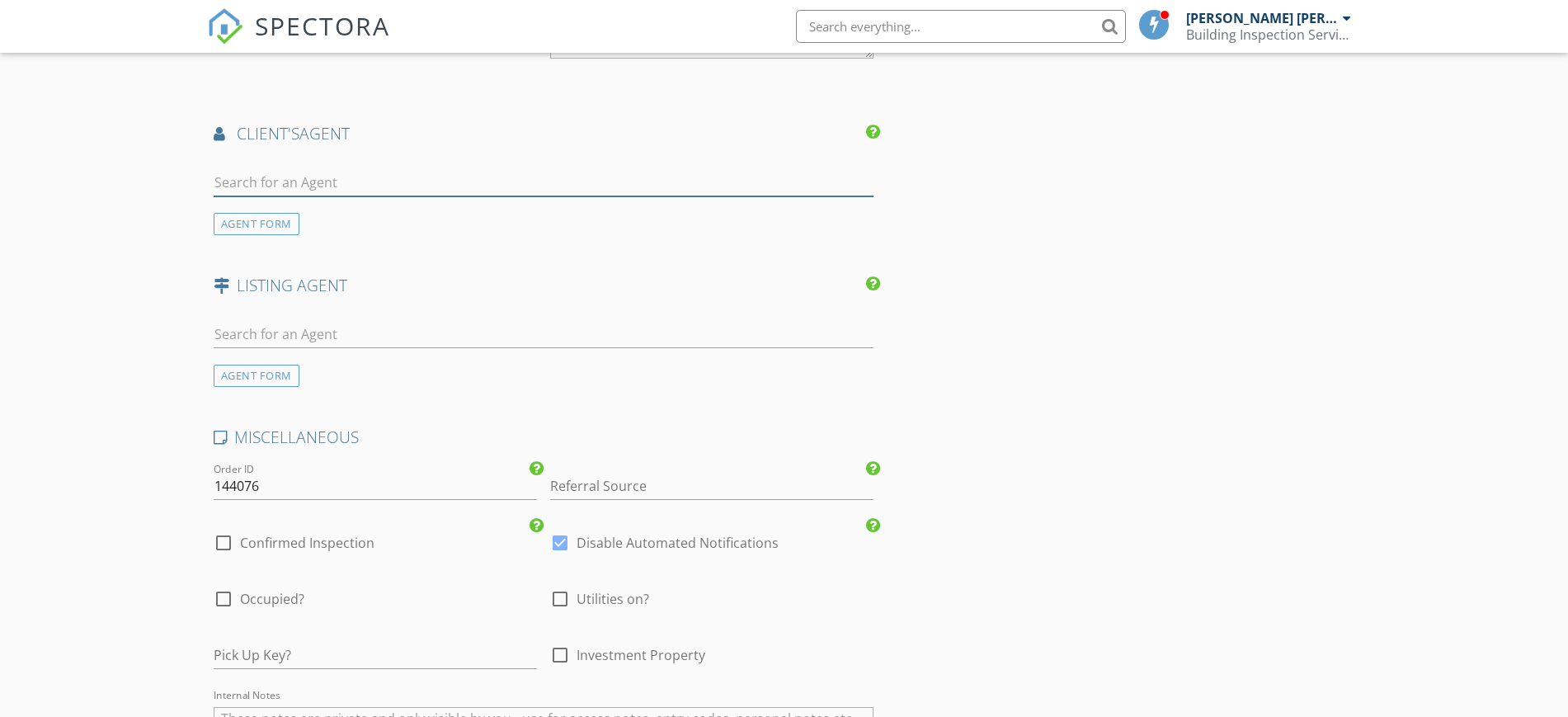
click at [282, 169] on input "text" at bounding box center [543, 182] width 661 height 27
paste input "Jessie Liu 0404 893 418 jliu@waterscarpenter.com.au"
drag, startPoint x: 640, startPoint y: 149, endPoint x: 283, endPoint y: 184, distance: 358.7
click at [283, 184] on div "Jessie Liu 0404 893 418 jliu@waterscarpenter.com.au No results found. Click to …" at bounding box center [543, 185] width 661 height 53
type input "Jessie Li"
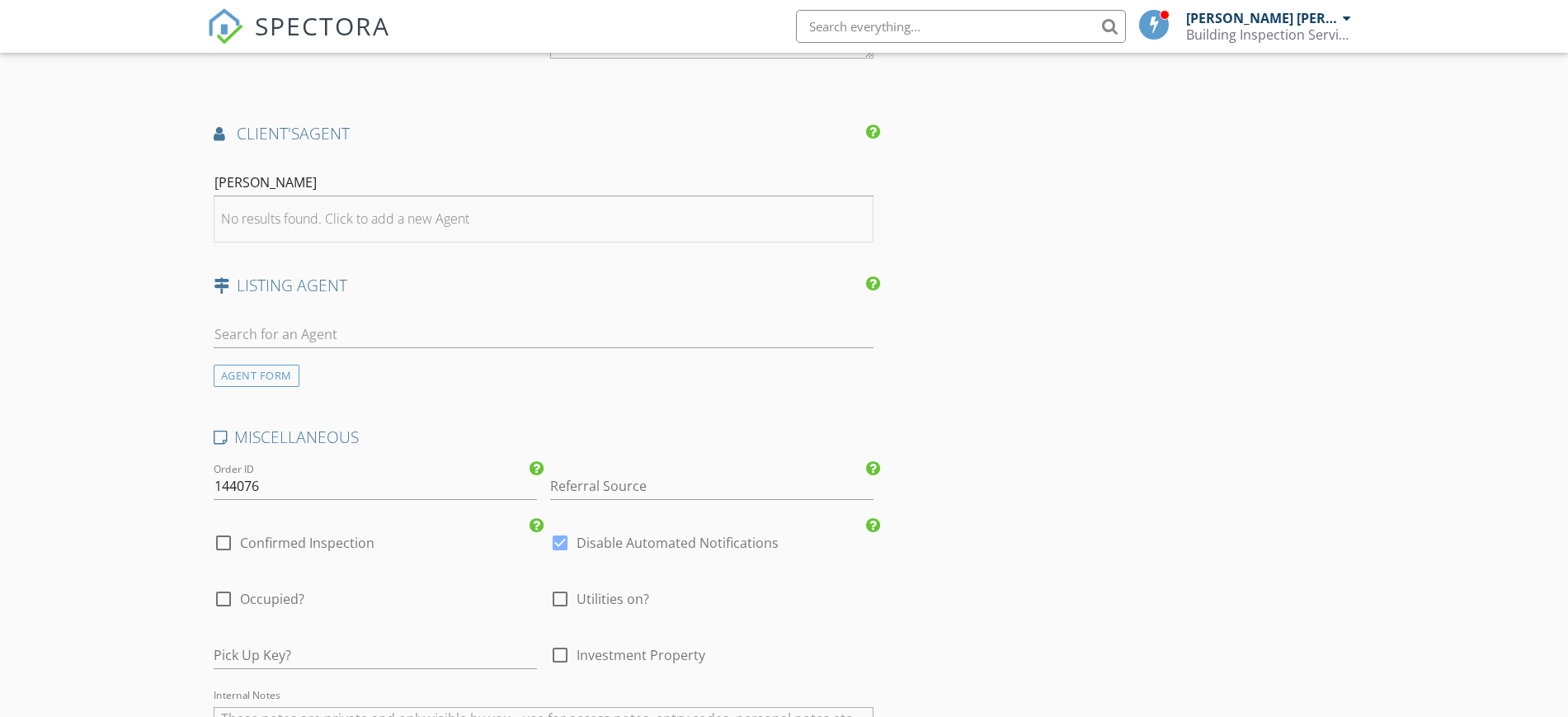
click at [305, 208] on div "No results found. Click to add a new Agent" at bounding box center [345, 218] width 249 height 20
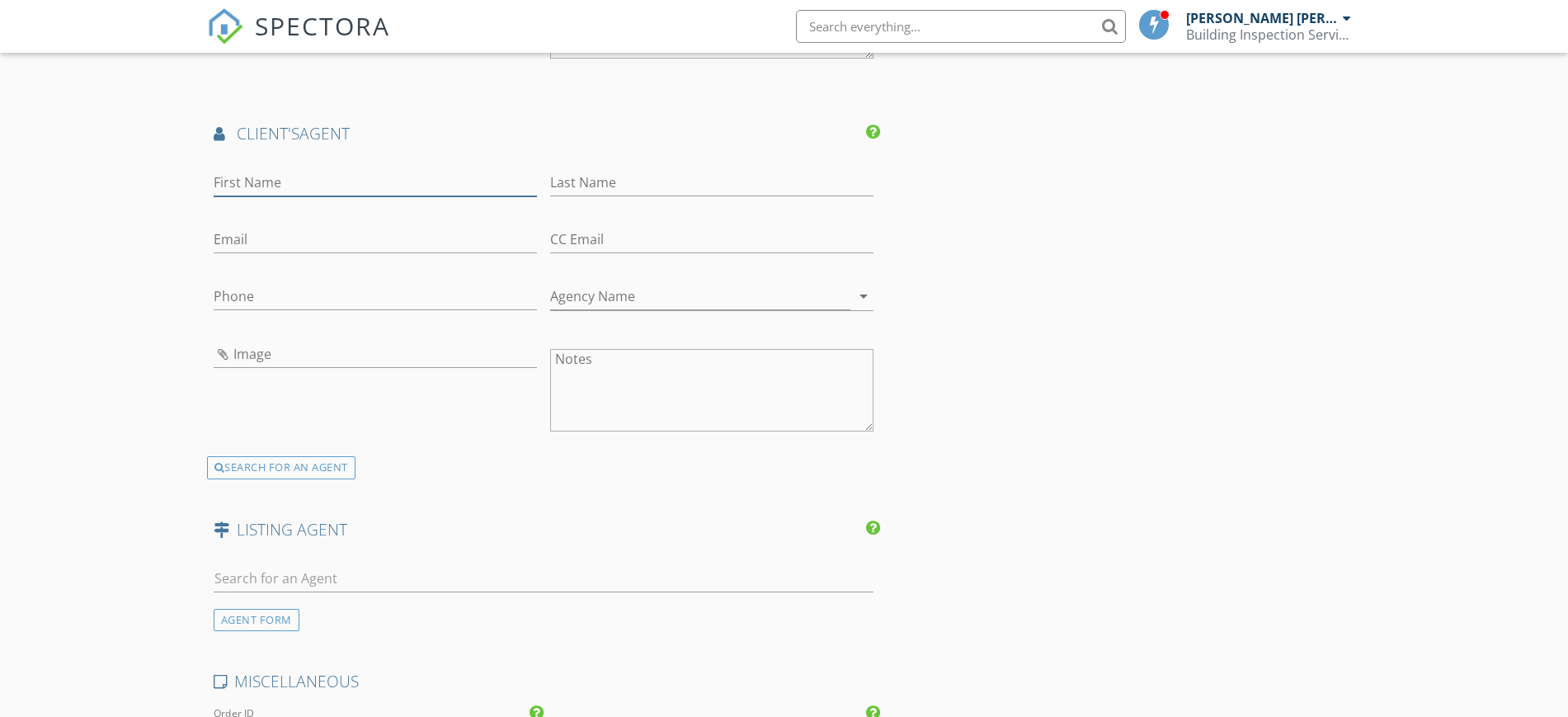
click at [330, 169] on input "First Name" at bounding box center [375, 182] width 324 height 27
type input "J"
paste input "0404 893 418 jliu@waterscarpenter.com.au"
type input "0404 893 418 jliu@waterscarpenter.com.au"
click at [255, 169] on input "0404 893 418 jliu@waterscarpenter.com.au" at bounding box center [375, 182] width 324 height 27
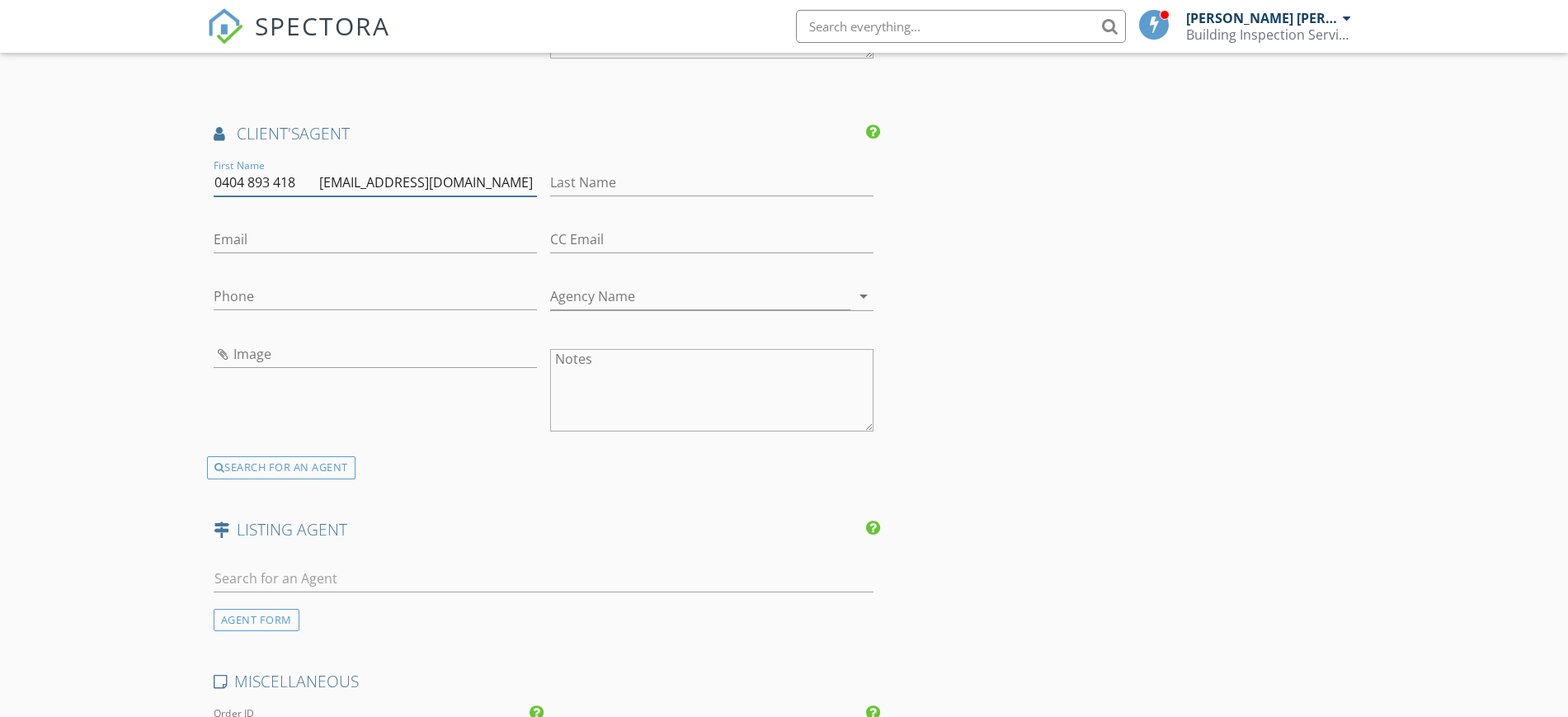
click at [255, 169] on input "0404 893 418 jliu@waterscarpenter.com.au" at bounding box center [375, 182] width 324 height 27
click at [572, 169] on input "Last Name" at bounding box center [712, 182] width 324 height 27
click at [255, 169] on input "[PERSON_NAME]" at bounding box center [375, 182] width 324 height 27
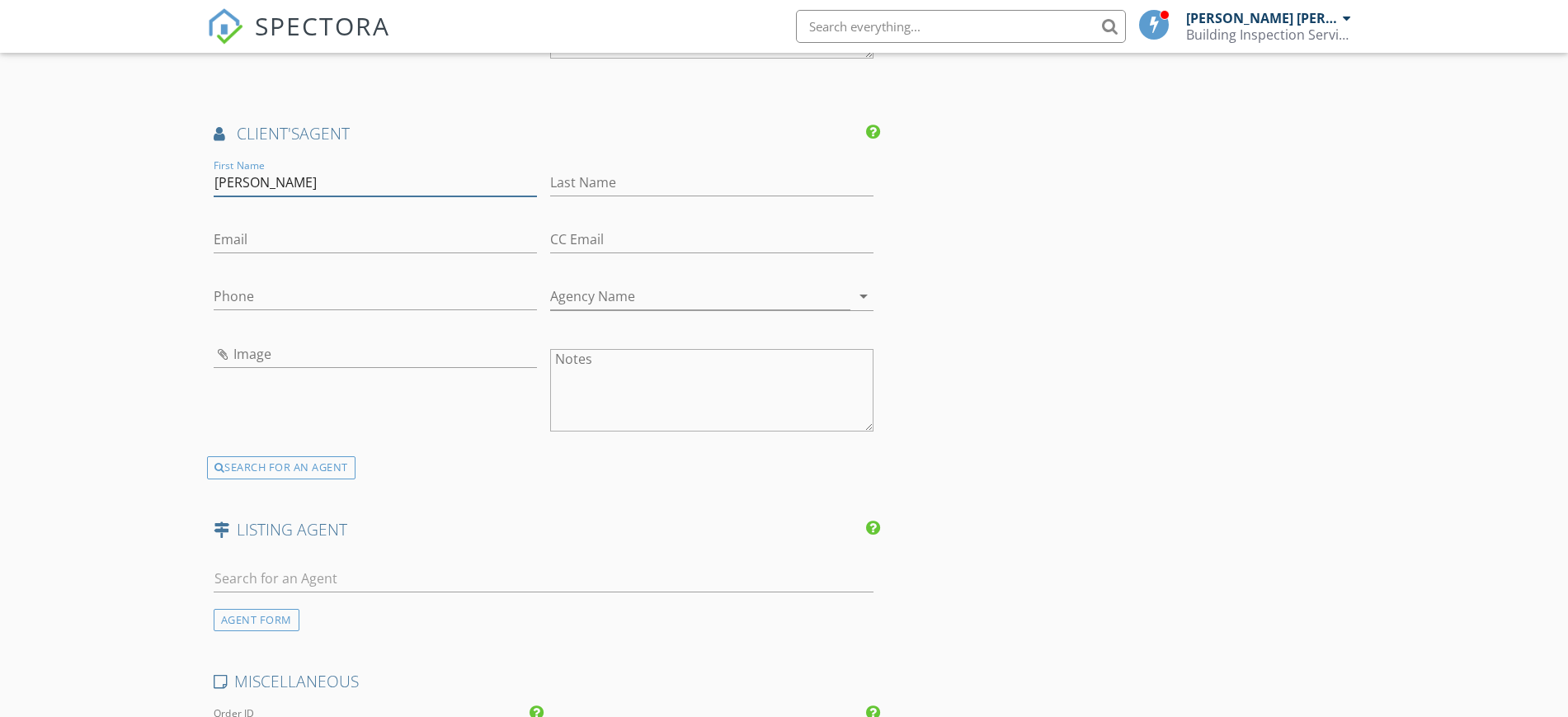
click at [255, 169] on input "[PERSON_NAME]" at bounding box center [375, 182] width 324 height 27
type input "[PERSON_NAME]"
click at [570, 169] on input "Last Name" at bounding box center [712, 182] width 324 height 27
type input "[PERSON_NAME]"
click at [466, 226] on input "Email" at bounding box center [375, 239] width 324 height 27
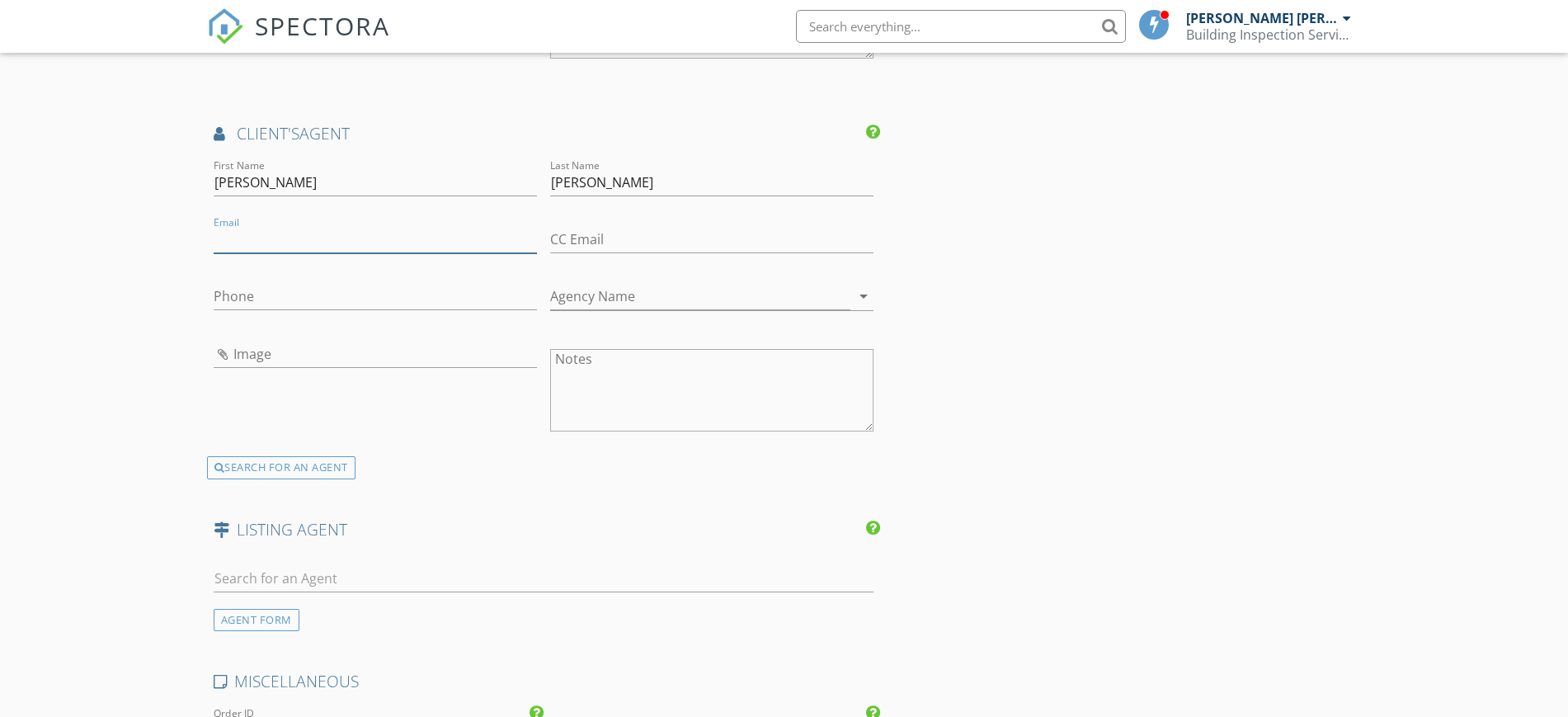
paste input "0404 893 418 jliu@waterscarpenter.com.au"
drag, startPoint x: 319, startPoint y: 199, endPoint x: 106, endPoint y: 247, distance: 218.3
type input "[EMAIL_ADDRESS][DOMAIN_NAME]"
click at [398, 283] on input "Phone" at bounding box center [375, 296] width 324 height 27
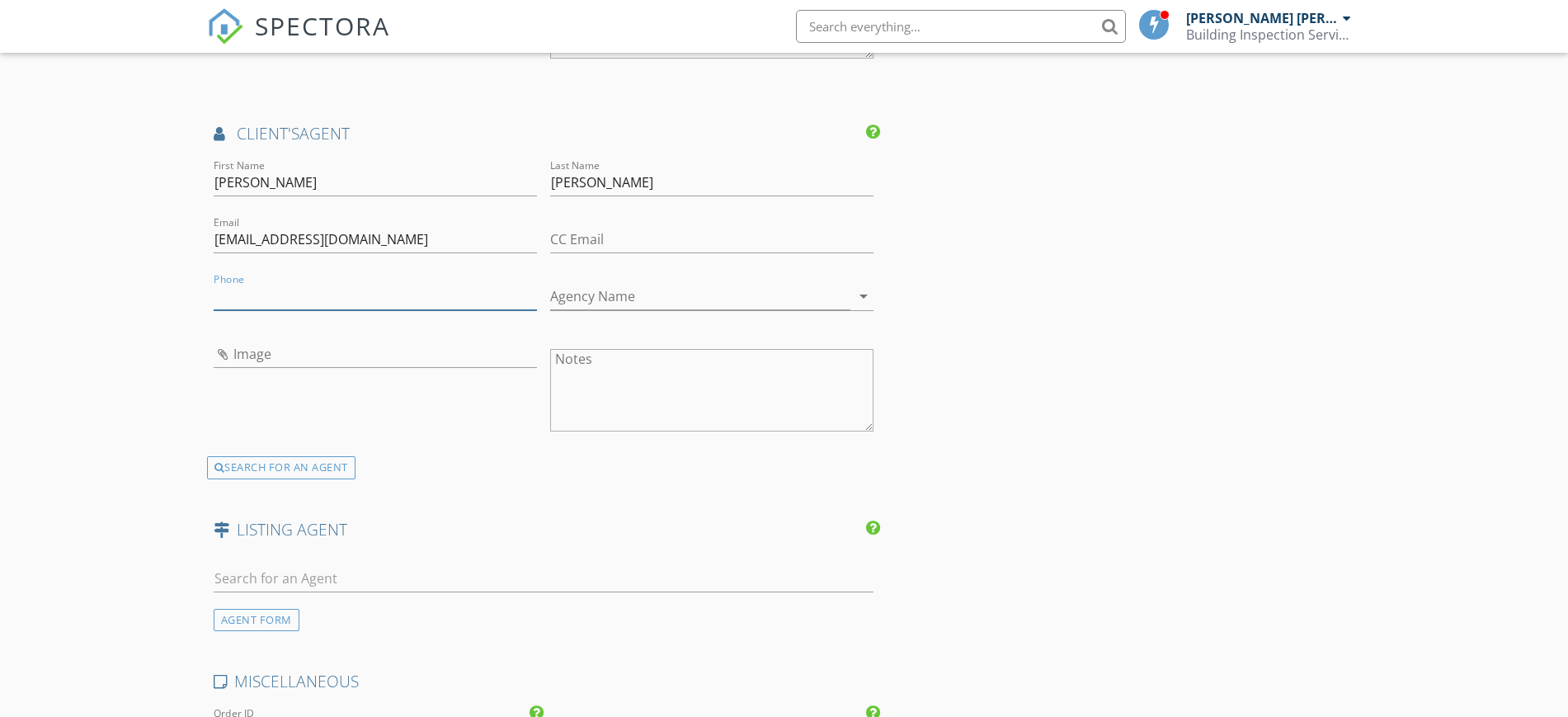
paste input "0404 893 418"
type input "0404 893 418"
click at [247, 331] on div "Image" at bounding box center [375, 357] width 324 height 53
click at [247, 340] on input "Image" at bounding box center [375, 353] width 324 height 27
type input "Jesse Liu.png"
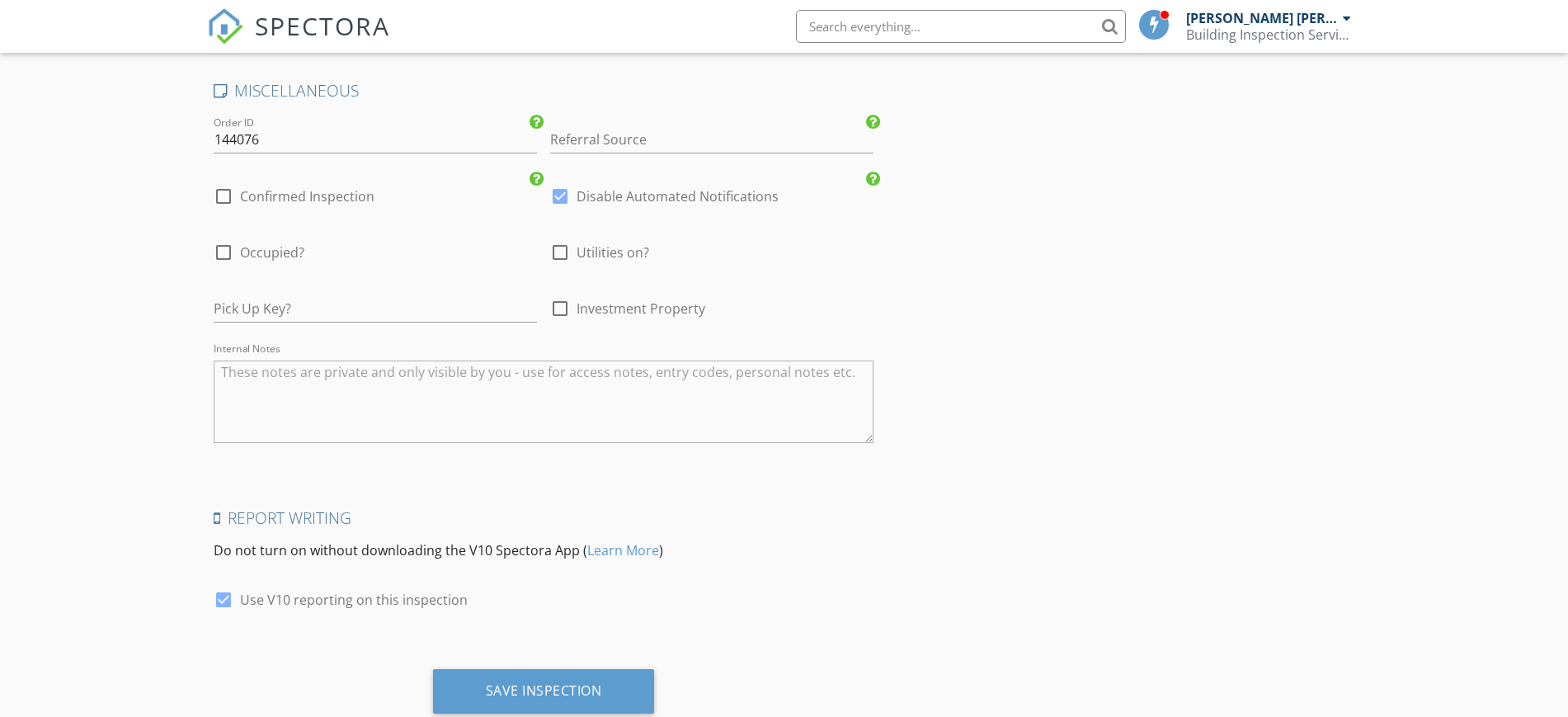
scroll to position [2876, 0]
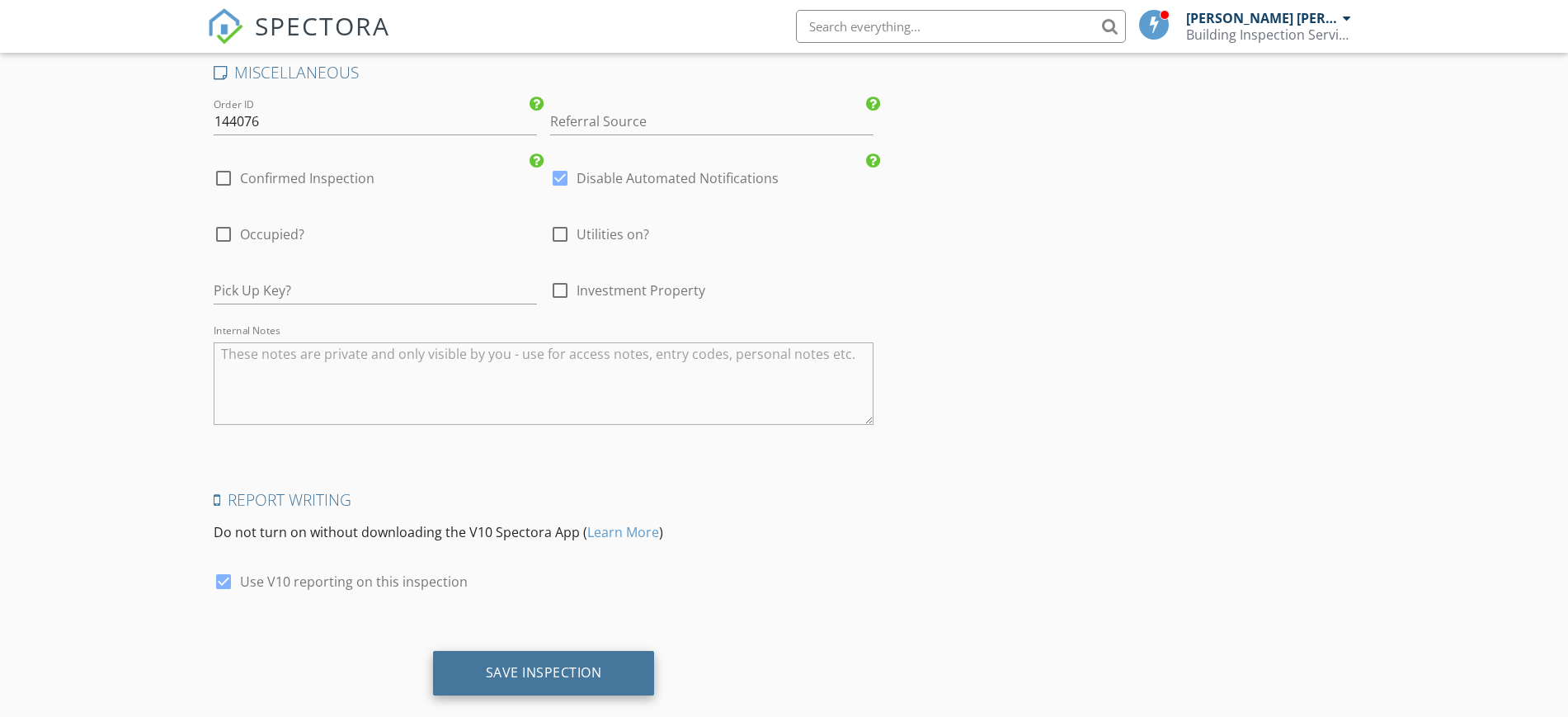
click at [621, 651] on div "Save Inspection" at bounding box center [543, 673] width 222 height 45
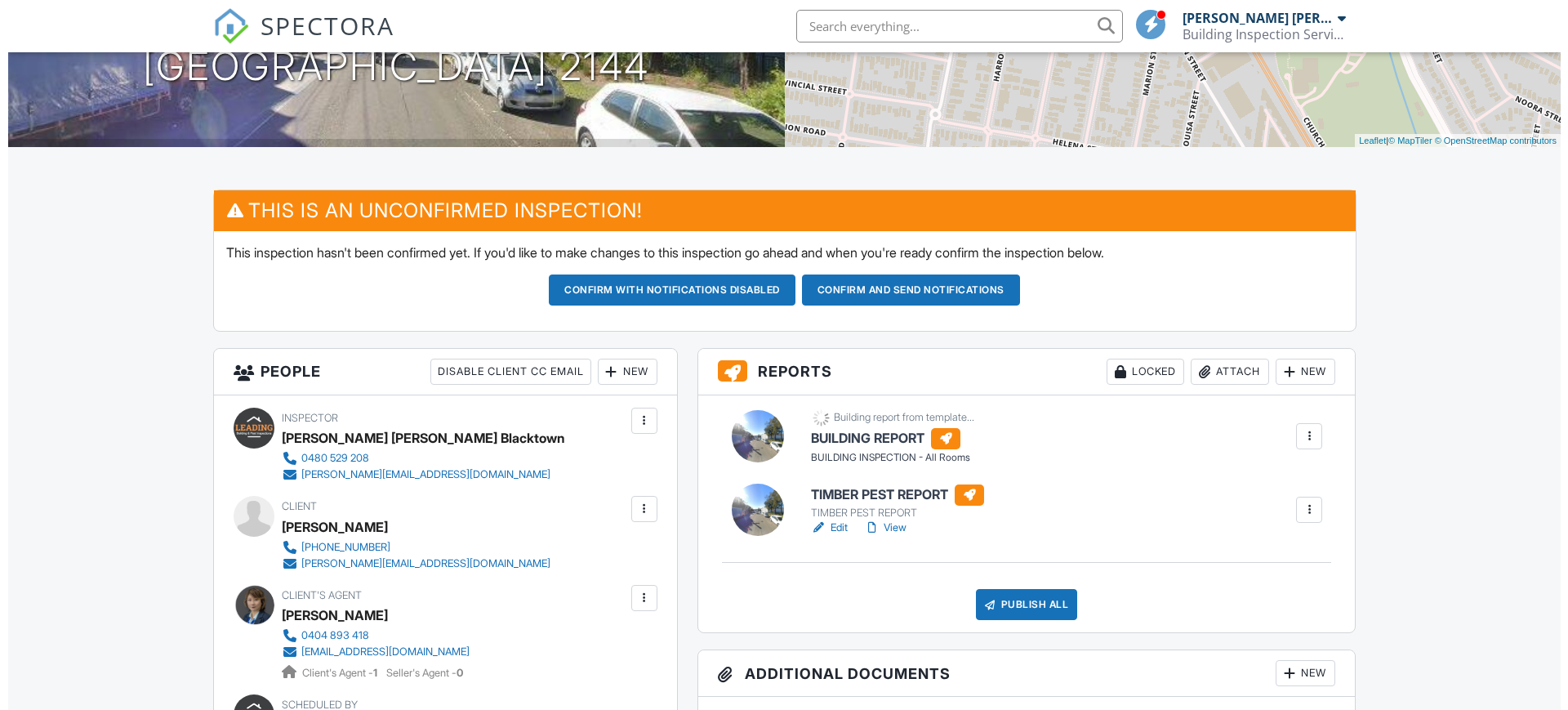
scroll to position [306, 0]
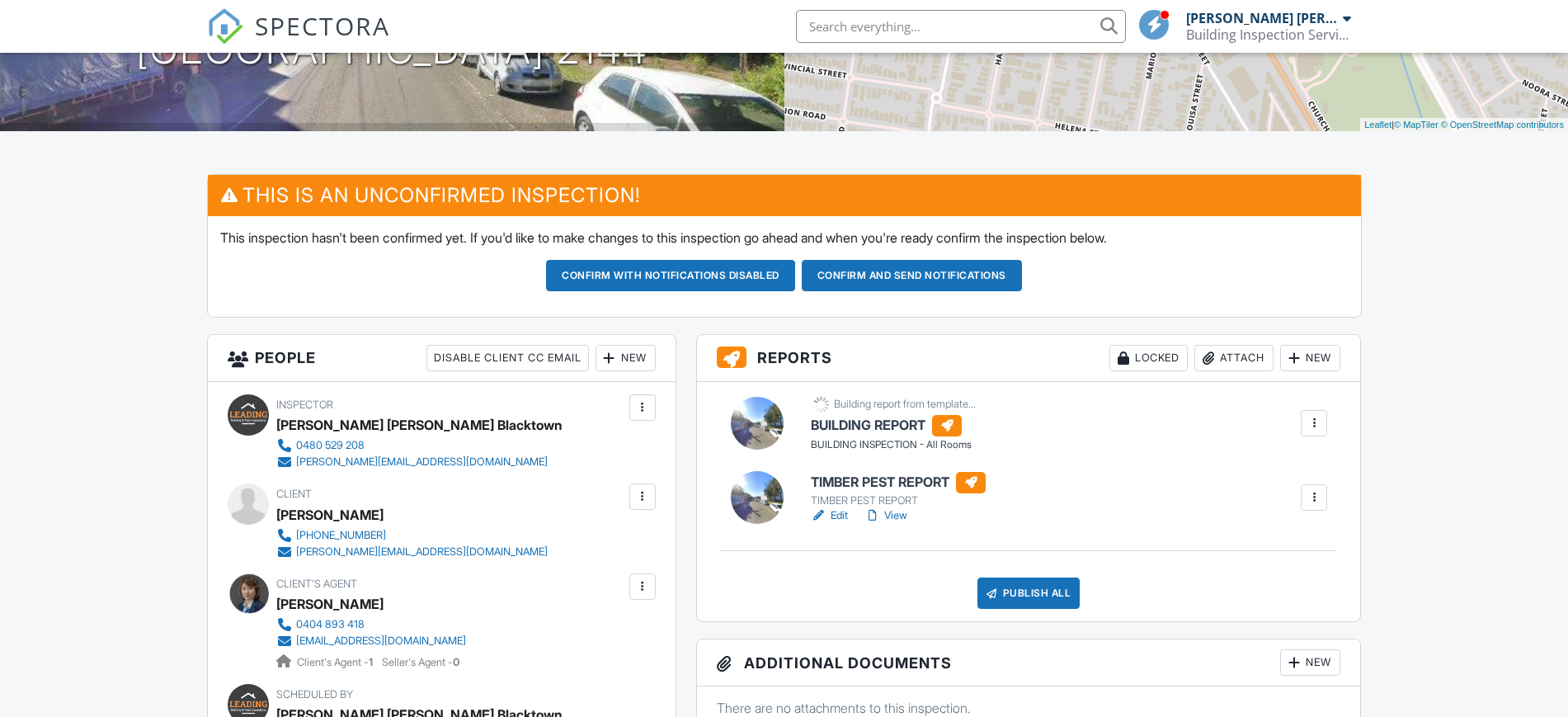
click at [1314, 366] on div "New" at bounding box center [1310, 358] width 60 height 26
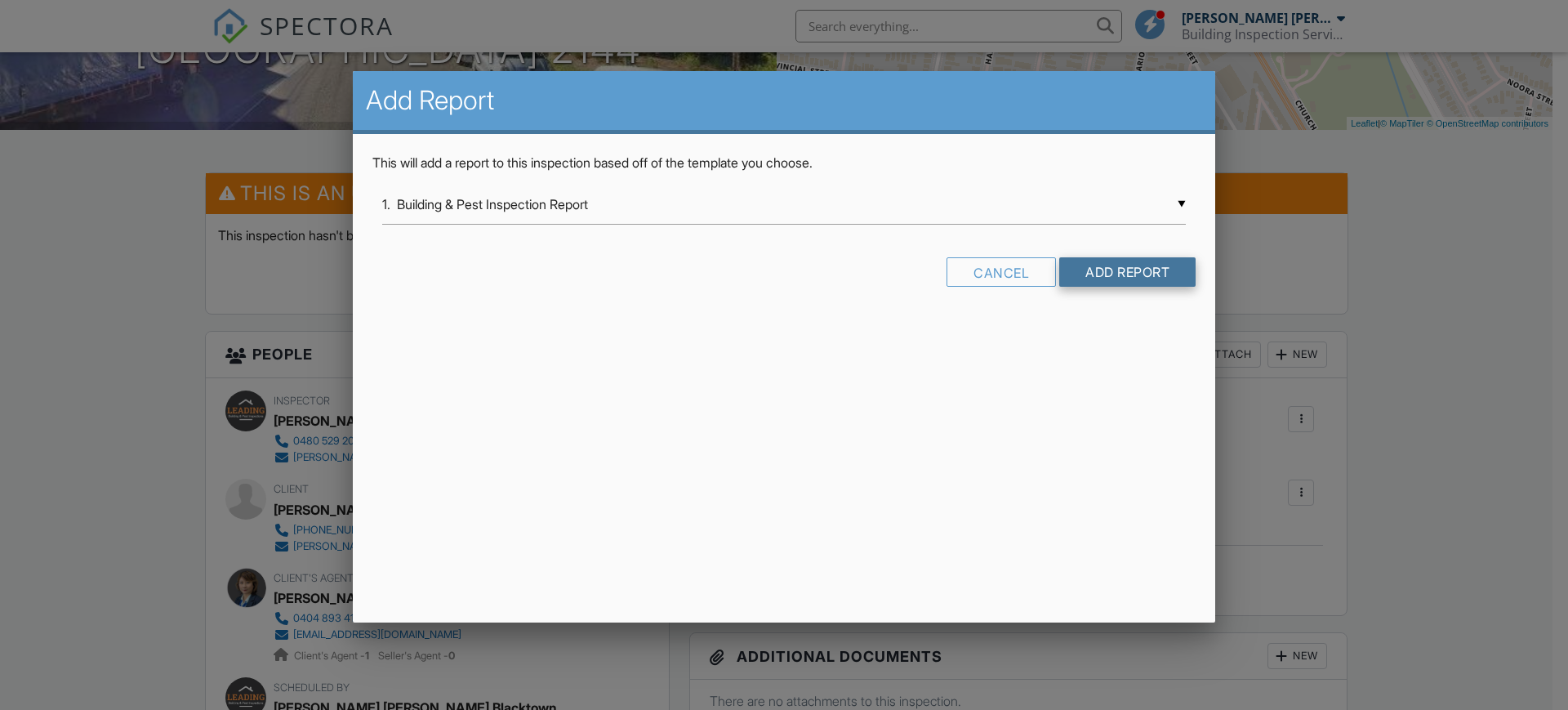
click at [1116, 270] on input "Add Report" at bounding box center [1126, 272] width 136 height 30
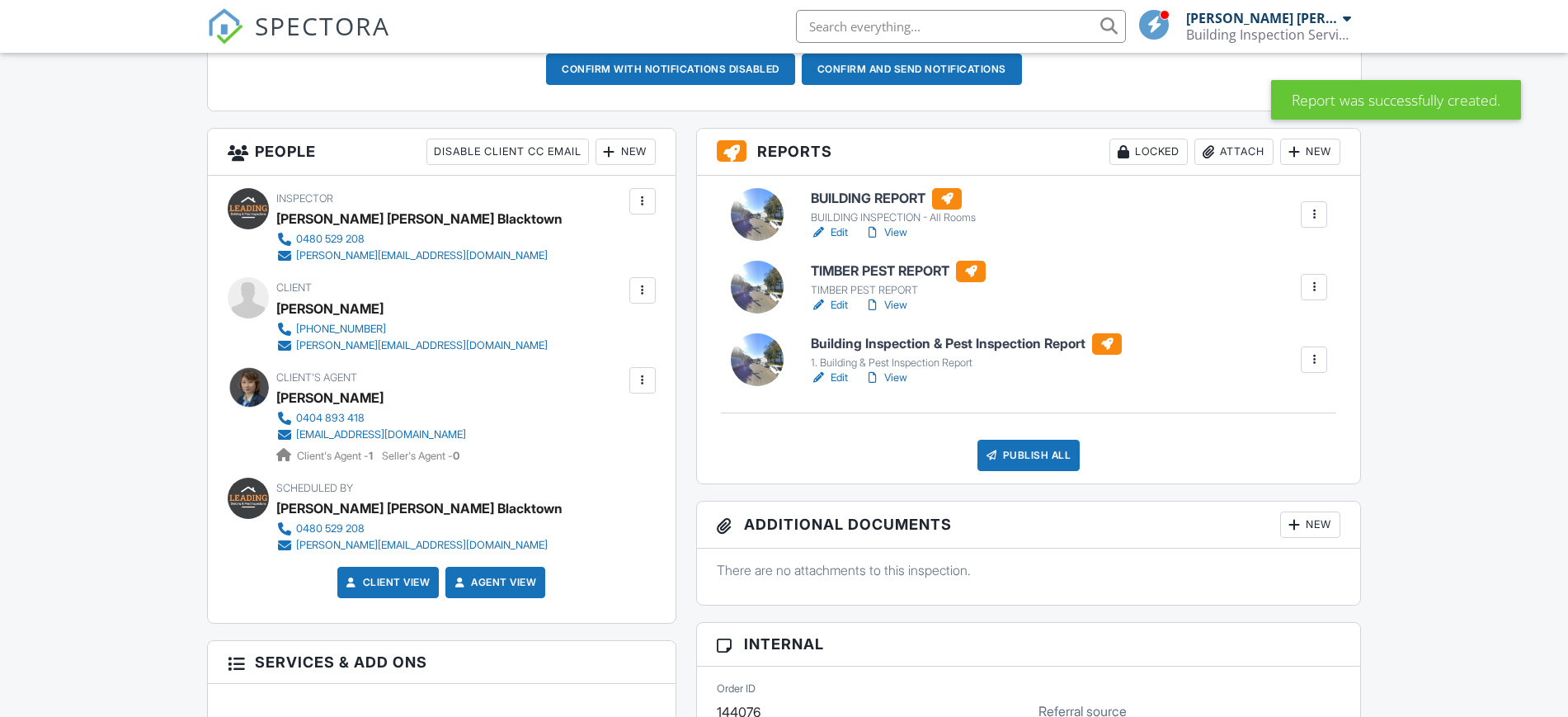
click at [836, 382] on link "Edit" at bounding box center [829, 378] width 37 height 17
